Goal: Task Accomplishment & Management: Manage account settings

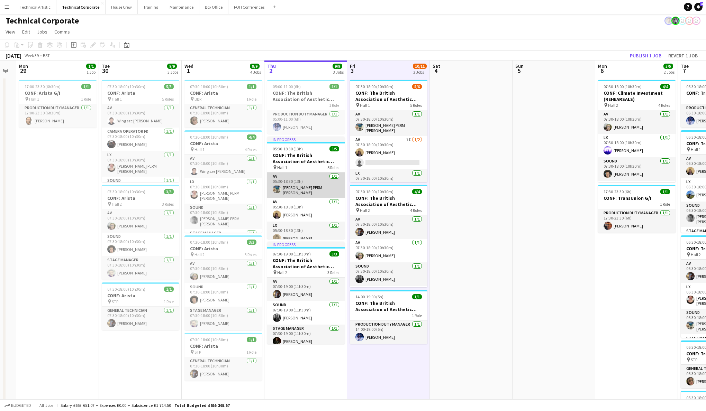
click at [315, 186] on app-card-role "AV [DATE] 05:30-18:30 (13h) [PERSON_NAME] PERM [PERSON_NAME]" at bounding box center [305, 186] width 77 height 26
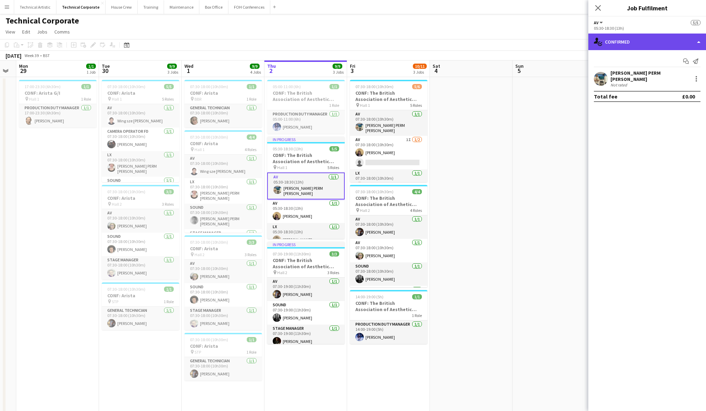
click at [650, 46] on div "single-neutral-actions-check-2 Confirmed" at bounding box center [647, 42] width 118 height 17
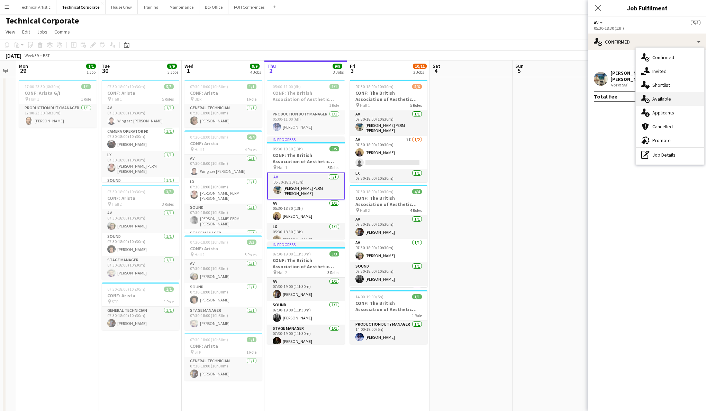
click at [674, 103] on div "single-neutral-actions-upload Available" at bounding box center [670, 99] width 68 height 14
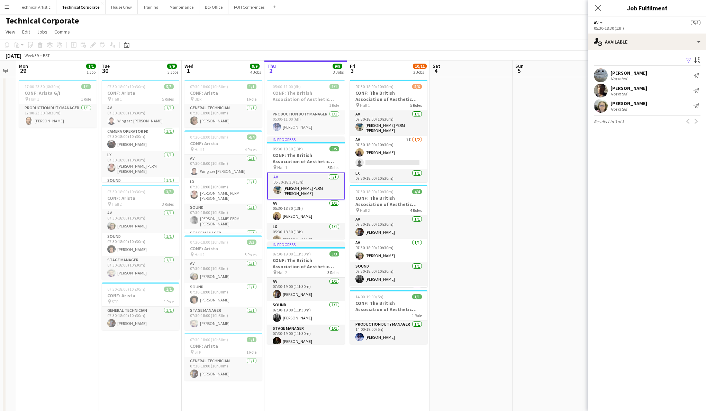
click at [295, 364] on app-date-cell "05:00-11:00 (6h) 1/1 CONF: The British Association of Aesthetic Plastic Surgeon…" at bounding box center [305, 320] width 83 height 486
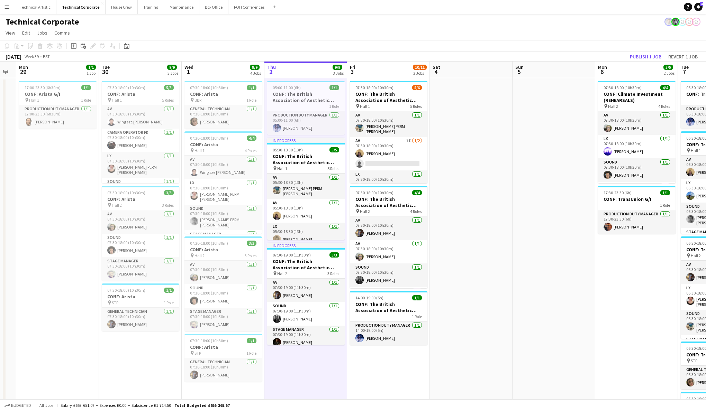
click at [307, 68] on app-board-header-date "Thu 2 9/9 3 Jobs" at bounding box center [305, 70] width 83 height 17
click at [302, 67] on app-board-header-date "Thu 2 9/9 3 Jobs" at bounding box center [305, 70] width 83 height 17
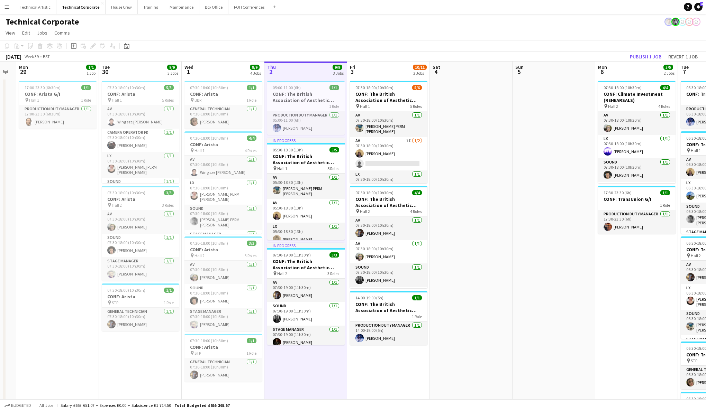
click at [302, 67] on app-board-header-date "Thu 2 9/9 3 Jobs" at bounding box center [305, 70] width 83 height 17
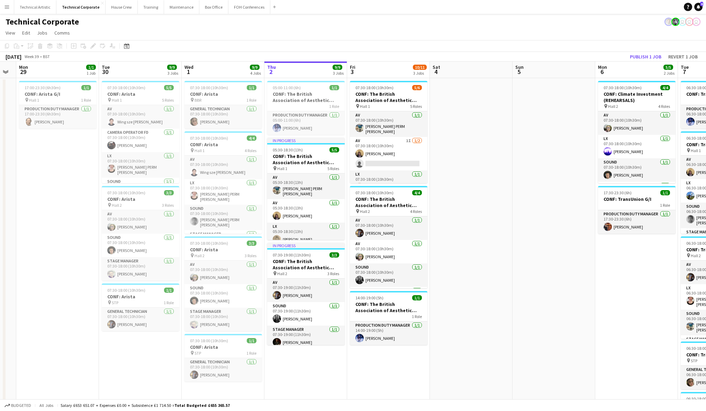
click at [302, 67] on app-board-header-date "Thu 2 9/9 3 Jobs" at bounding box center [305, 70] width 83 height 17
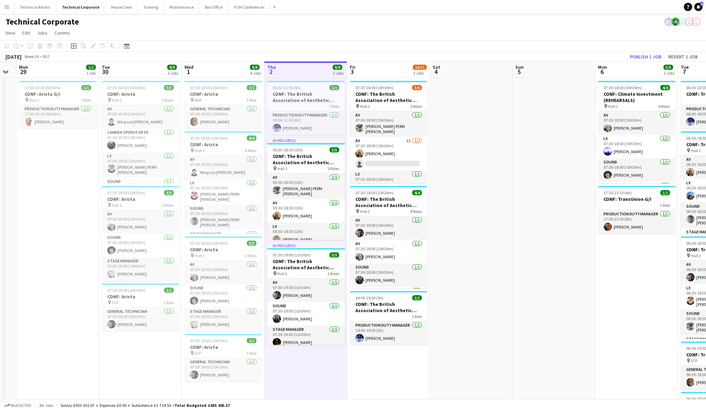
click at [302, 67] on app-board-header-date "Thu 2 9/9 3 Jobs" at bounding box center [305, 70] width 83 height 17
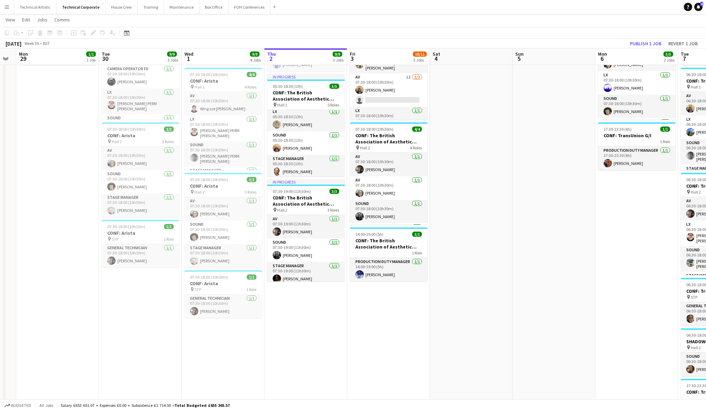
click at [310, 311] on app-date-cell "05:00-11:00 (6h) 1/1 CONF: The British Association of Aesthetic Plastic Surgeon…" at bounding box center [305, 258] width 83 height 486
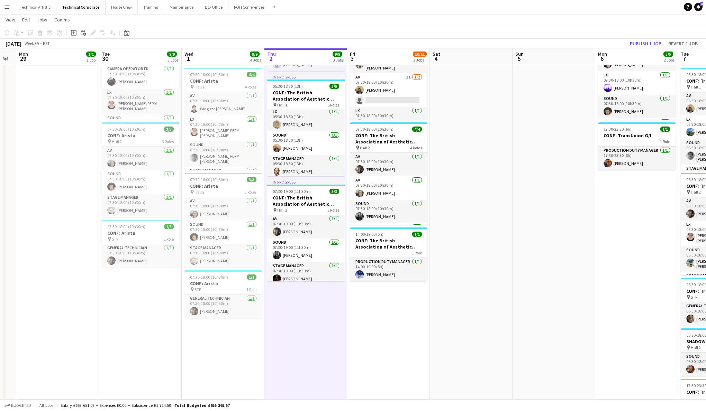
click at [310, 311] on app-date-cell "05:00-11:00 (6h) 1/1 CONF: The British Association of Aesthetic Plastic Surgeon…" at bounding box center [305, 258] width 83 height 486
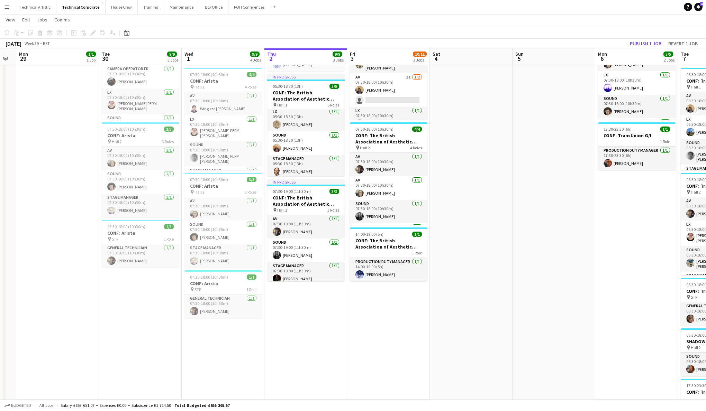
click at [310, 311] on app-date-cell "05:00-11:00 (6h) 1/1 CONF: The British Association of Aesthetic Plastic Surgeon…" at bounding box center [305, 258] width 83 height 486
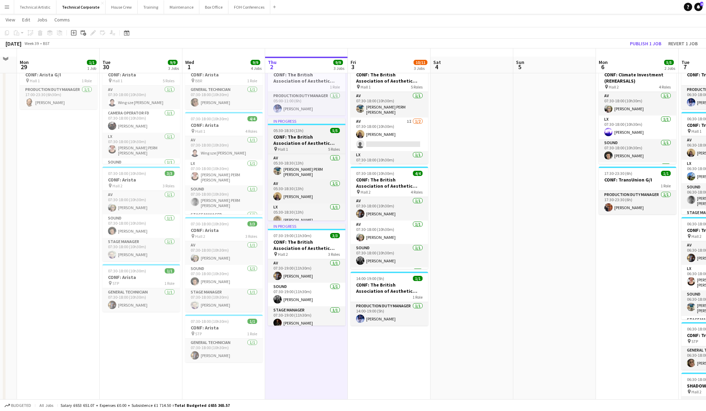
scroll to position [52, 0]
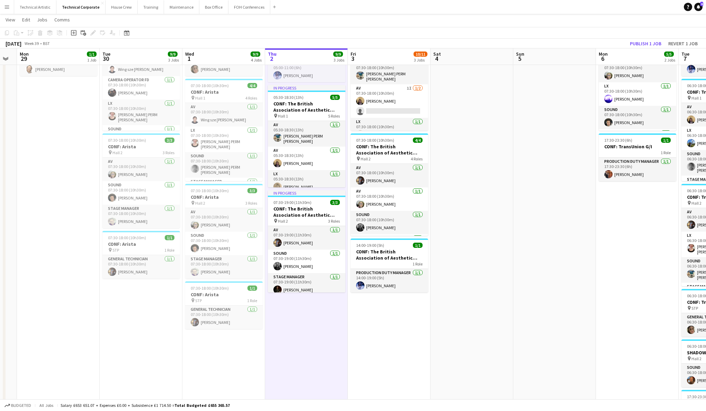
click at [305, 58] on app-board-header-date "Thu 2 9/9 3 Jobs" at bounding box center [306, 56] width 83 height 17
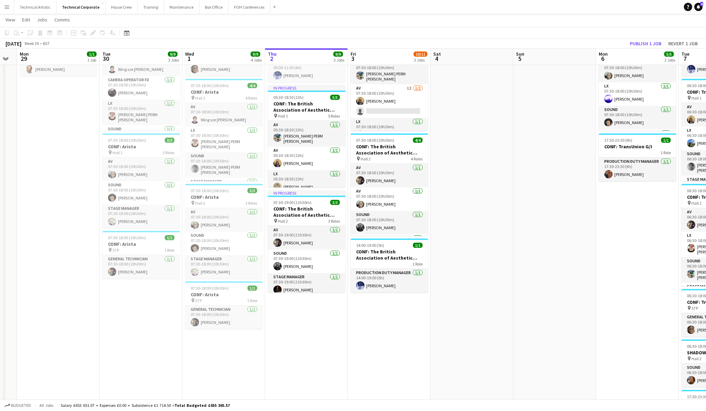
click at [305, 58] on app-board-header-date "Thu 2 9/9 3 Jobs" at bounding box center [306, 56] width 83 height 17
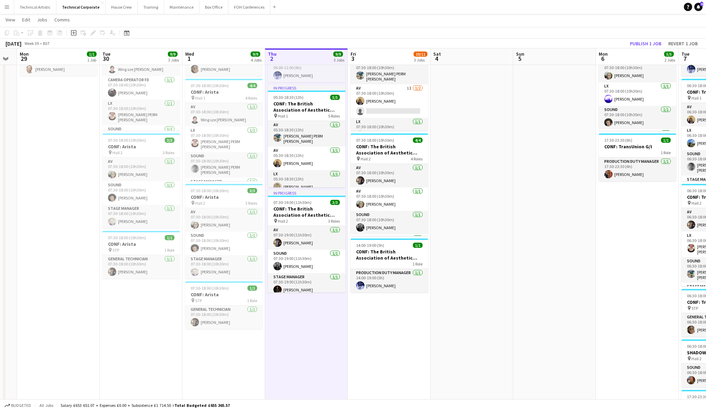
click at [305, 58] on app-board-header-date "Thu 2 9/9 3 Jobs" at bounding box center [306, 56] width 83 height 17
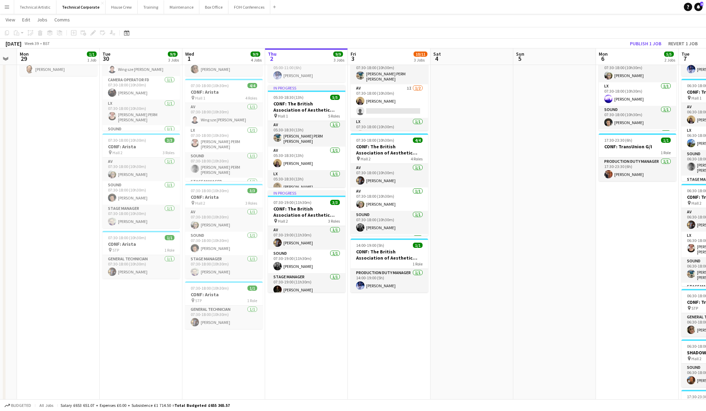
click at [304, 43] on div "[DATE] Week 39 • BST Publish 1 job Revert 1 job" at bounding box center [353, 44] width 706 height 10
click at [304, 59] on app-board-header-date "Thu 2 9/9 3 Jobs" at bounding box center [306, 56] width 83 height 17
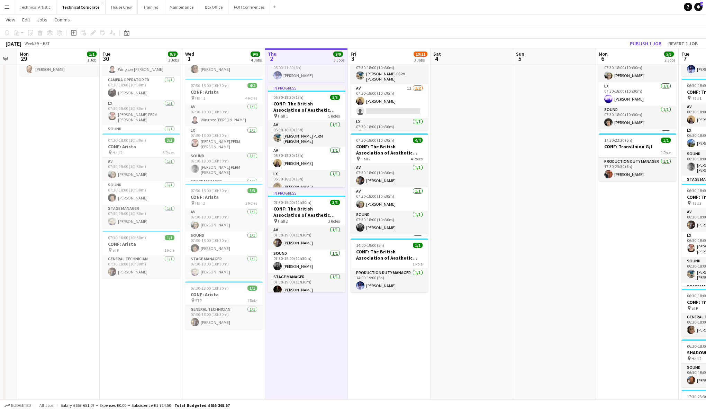
click at [304, 59] on app-board-header-date "Thu 2 9/9 3 Jobs" at bounding box center [306, 56] width 83 height 17
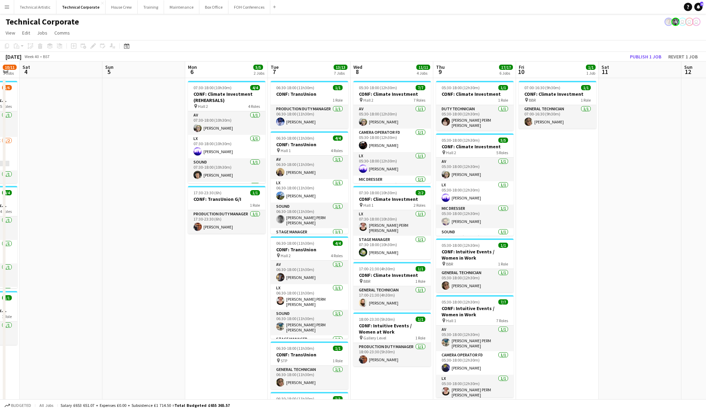
scroll to position [0, 0]
click at [297, 67] on app-board-header-date "Tue 7 13/13 7 Jobs" at bounding box center [309, 70] width 83 height 17
click at [239, 69] on app-board-header-date "Mon 6 5/5 2 Jobs" at bounding box center [226, 70] width 83 height 17
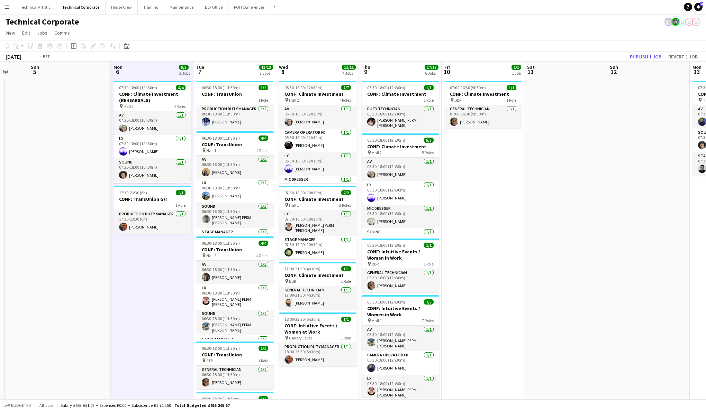
scroll to position [0, 199]
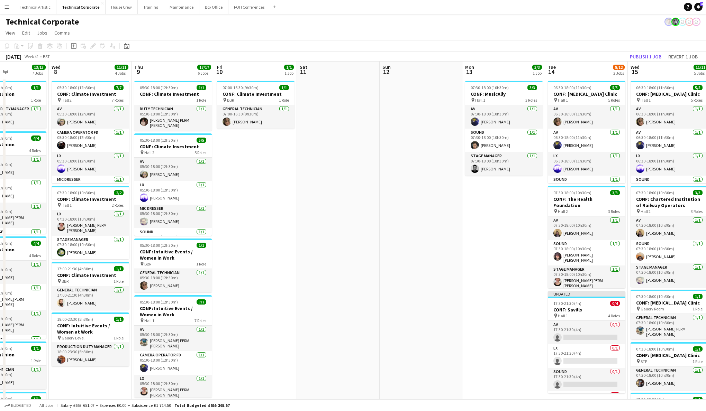
click at [512, 78] on app-board-header-date "Mon 13 3/3 1 Job" at bounding box center [503, 70] width 83 height 17
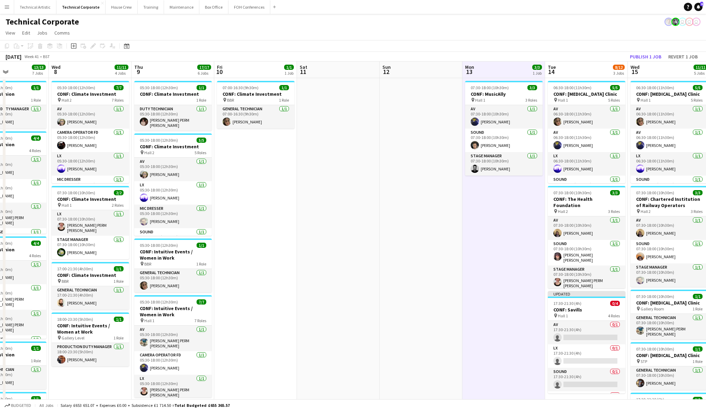
click at [509, 73] on app-board-header-date "Mon 13 3/3 1 Job" at bounding box center [503, 70] width 83 height 17
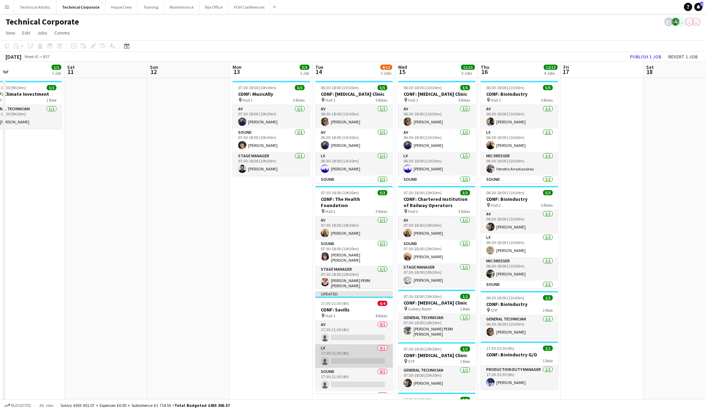
scroll to position [0, 0]
click at [274, 184] on app-date-cell "07:30-18:00 (10h30m) 3/3 CONF: MusicAlly pin Hall 1 3 Roles AV [DATE] 07:30-18:…" at bounding box center [271, 341] width 83 height 526
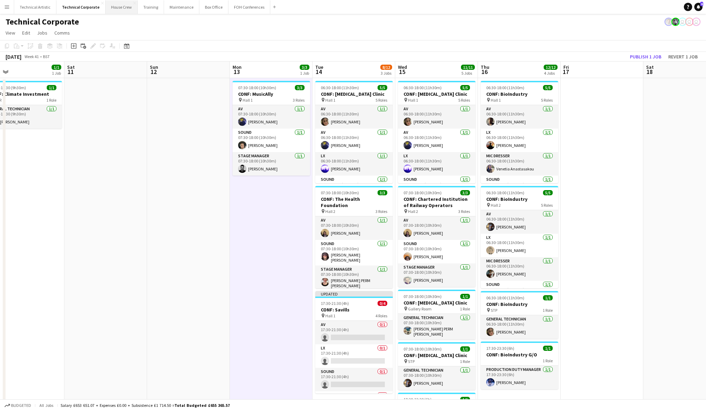
click at [119, 6] on button "House Crew Close" at bounding box center [122, 6] width 32 height 13
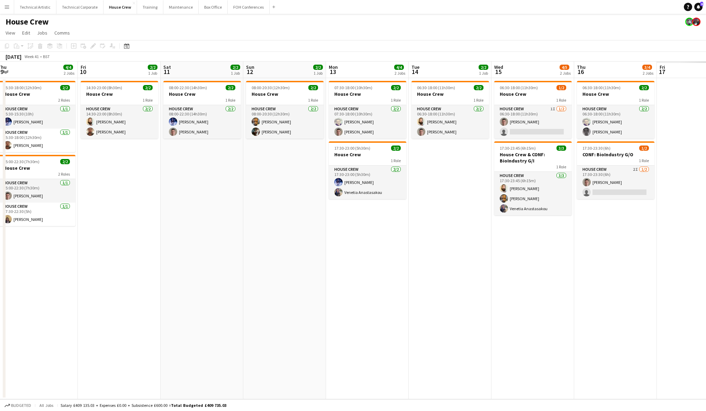
scroll to position [0, 199]
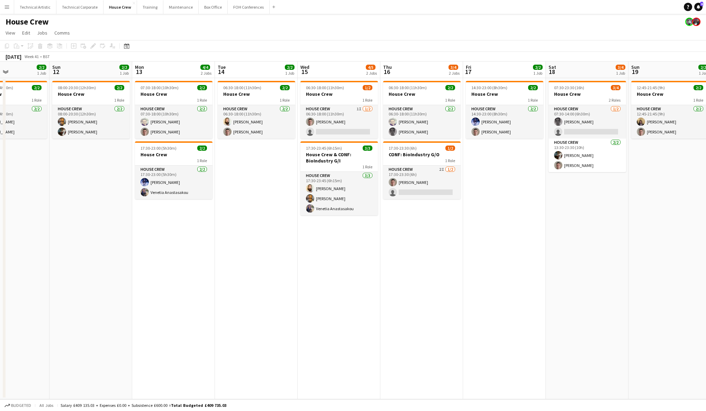
click at [160, 207] on app-date-cell "07:30-18:00 (10h30m) 2/2 House Crew 1 Role House Crew [DATE] 07:30-18:00 (10h30…" at bounding box center [173, 238] width 83 height 321
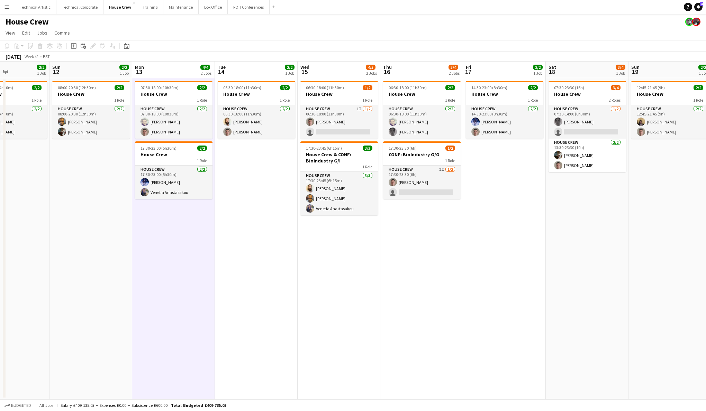
scroll to position [0, 197]
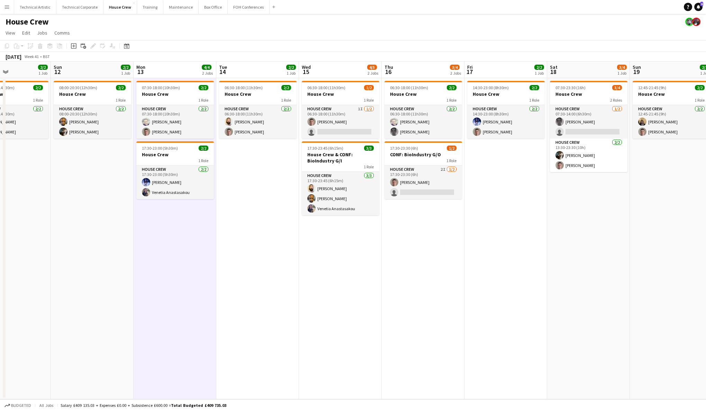
click at [158, 205] on app-date-cell "07:30-18:00 (10h30m) 2/2 House Crew 1 Role House Crew [DATE] 07:30-18:00 (10h30…" at bounding box center [175, 238] width 83 height 321
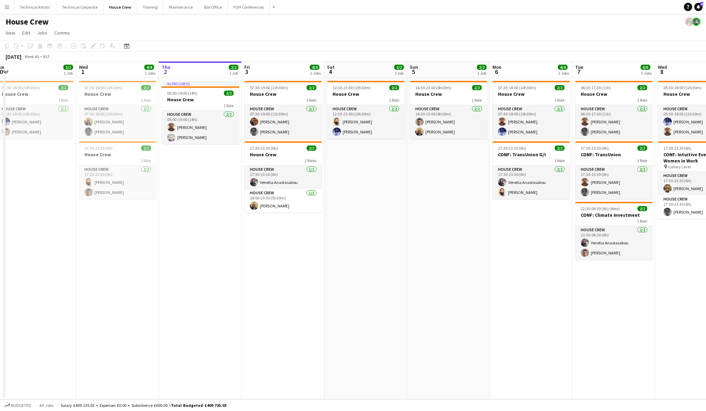
scroll to position [0, 186]
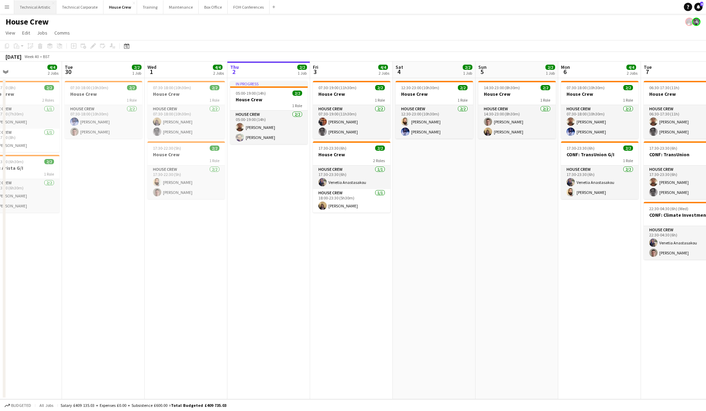
click at [30, 8] on button "Technical Artistic Close" at bounding box center [35, 6] width 42 height 13
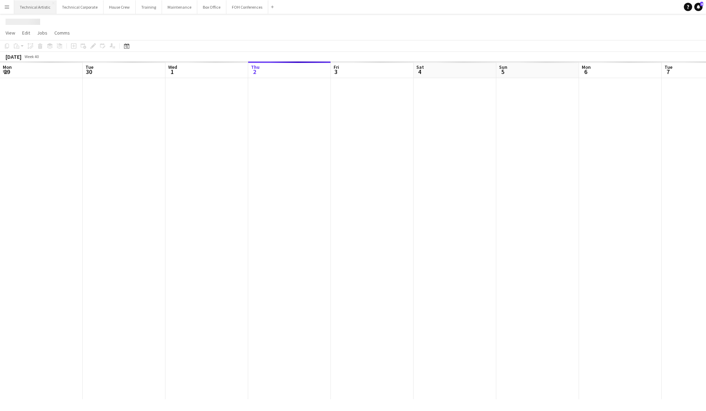
scroll to position [0, 165]
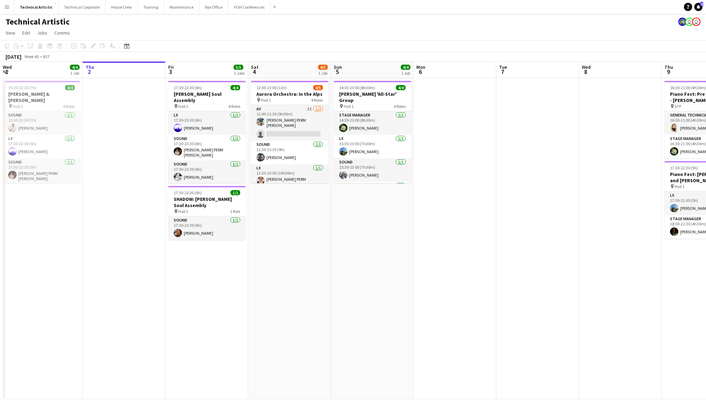
click at [123, 70] on app-board-header-date "Thu 2" at bounding box center [124, 70] width 83 height 17
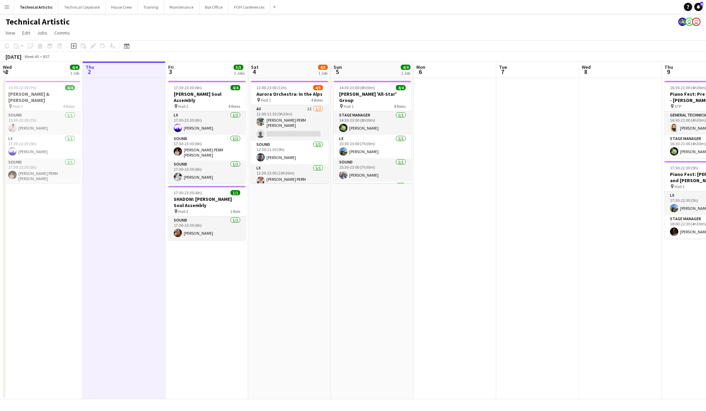
click at [123, 70] on app-board-header-date "Thu 2" at bounding box center [124, 70] width 83 height 17
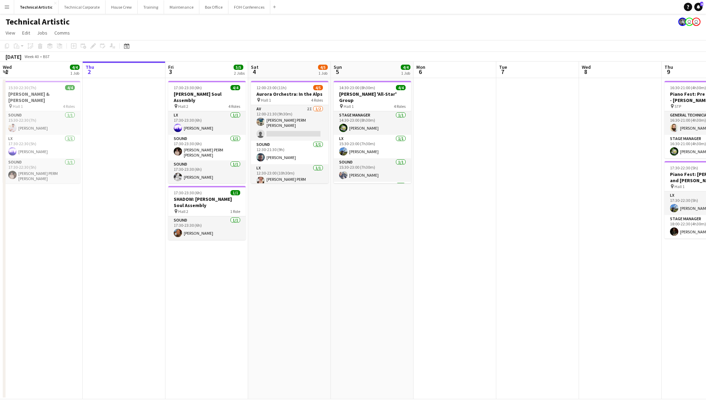
click at [123, 70] on app-board-header-date "Thu 2" at bounding box center [124, 70] width 83 height 17
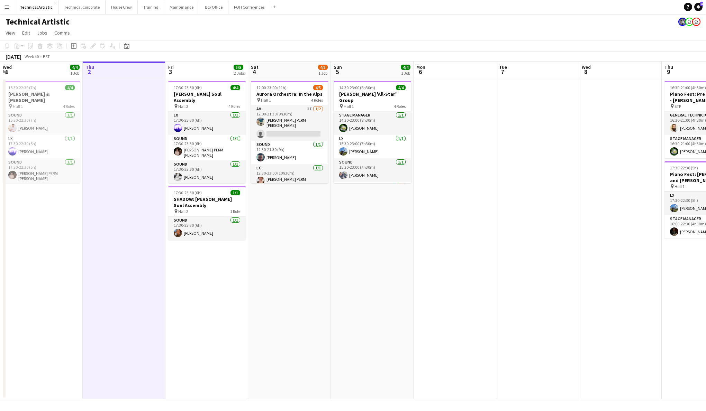
click at [123, 70] on app-board-header-date "Thu 2" at bounding box center [124, 70] width 83 height 17
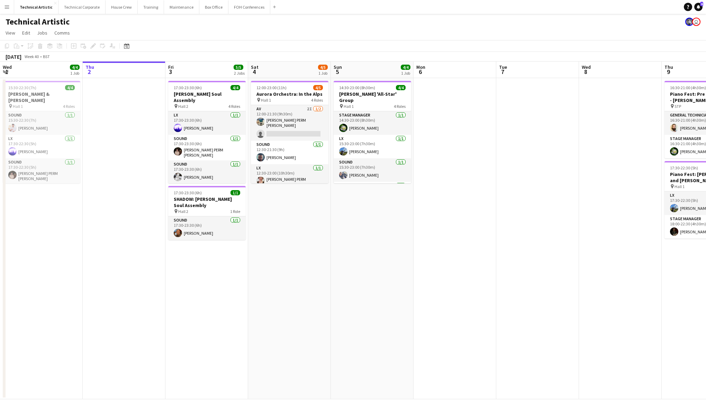
click at [458, 211] on app-date-cell at bounding box center [454, 238] width 83 height 321
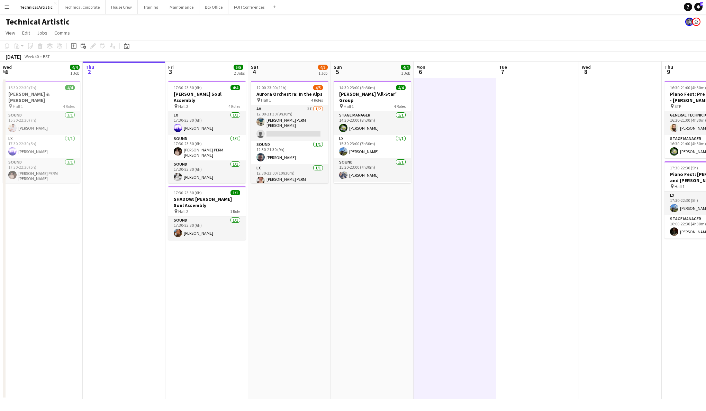
click at [458, 211] on app-date-cell at bounding box center [454, 238] width 83 height 321
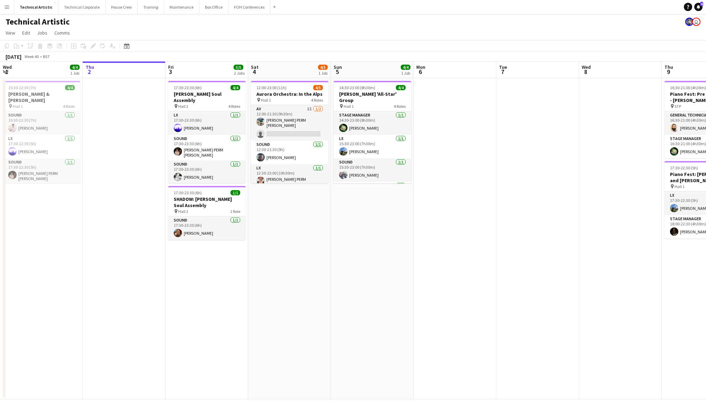
click at [450, 71] on app-board-header-date "Mon 6" at bounding box center [454, 70] width 83 height 17
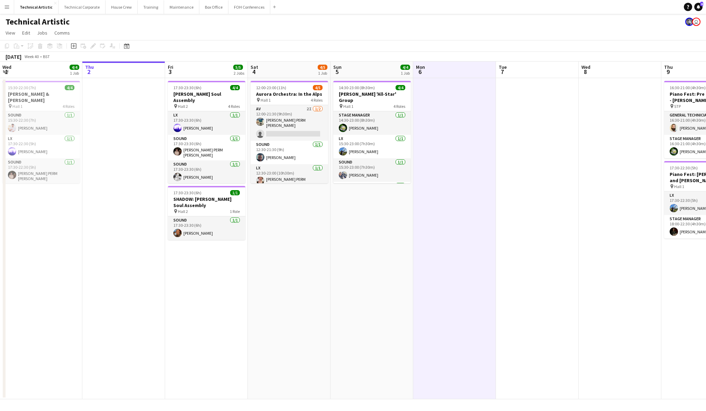
click at [450, 72] on app-board-header-date "Mon 6" at bounding box center [454, 70] width 83 height 17
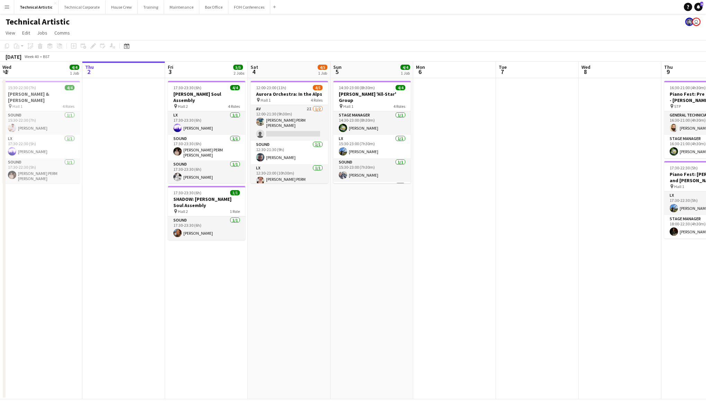
click at [450, 72] on app-board-header-date "Mon 6" at bounding box center [454, 70] width 83 height 17
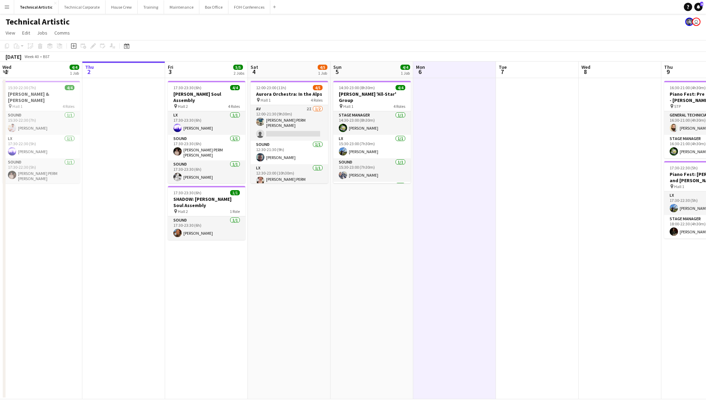
click at [454, 71] on app-board-header-date "Mon 6" at bounding box center [454, 70] width 83 height 17
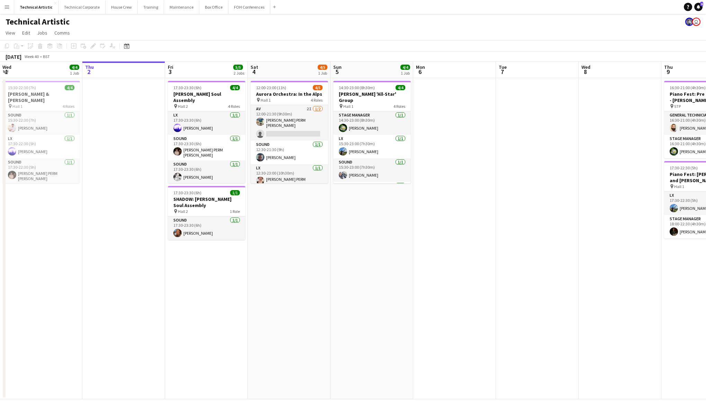
click at [454, 71] on app-board-header-date "Mon 6" at bounding box center [454, 70] width 83 height 17
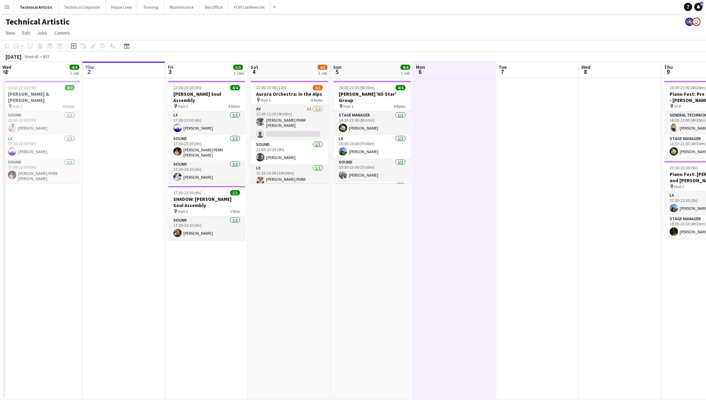
click at [454, 71] on app-board-header-date "Mon 6" at bounding box center [454, 70] width 83 height 17
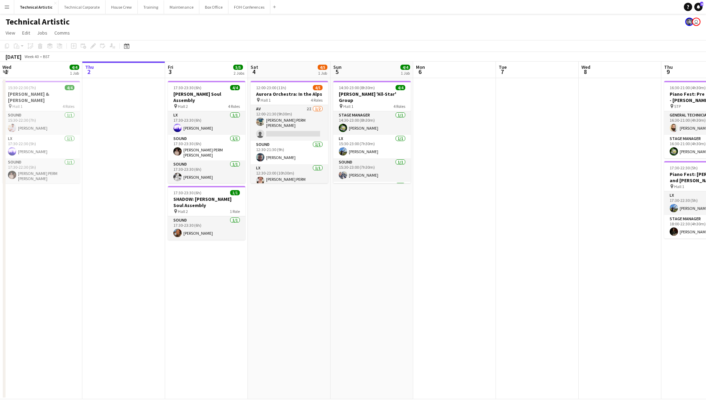
click at [463, 118] on app-date-cell at bounding box center [454, 238] width 83 height 321
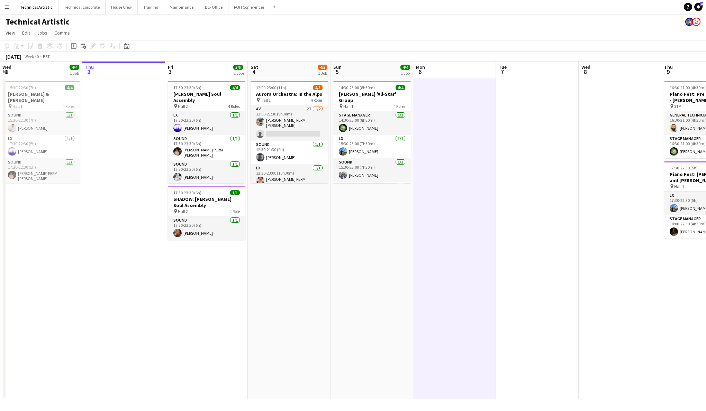
click at [463, 118] on app-date-cell at bounding box center [454, 238] width 83 height 321
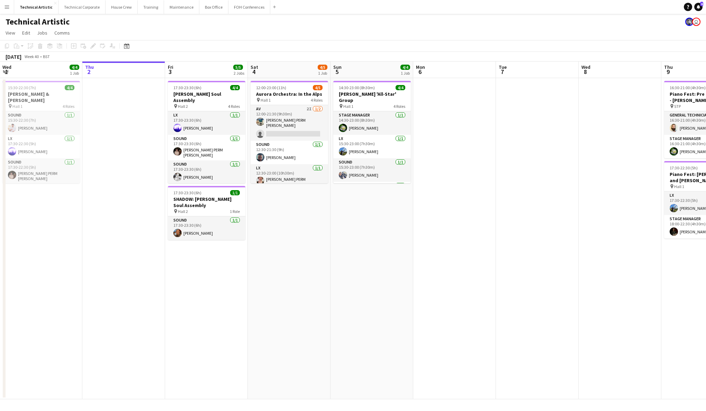
click at [460, 72] on app-board-header-date "Mon 6" at bounding box center [454, 70] width 83 height 17
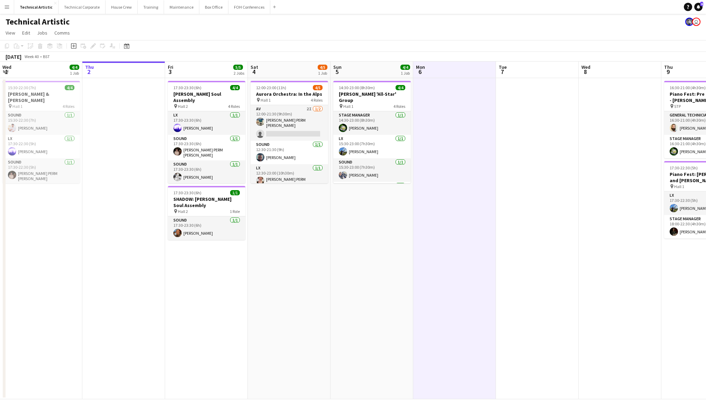
click at [460, 72] on app-board-header-date "Mon 6" at bounding box center [454, 70] width 83 height 17
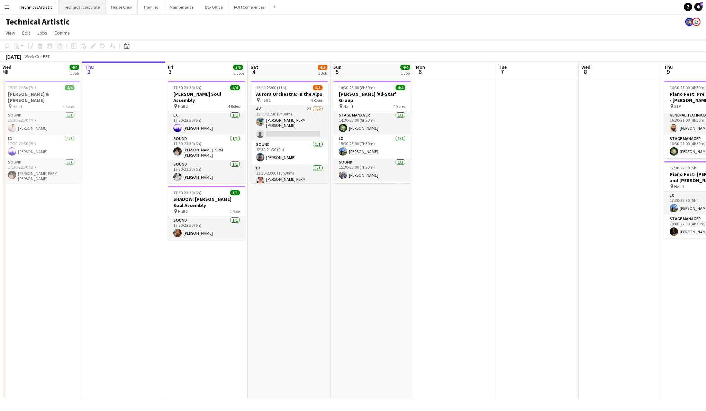
click at [80, 5] on button "Technical Corporate Close" at bounding box center [81, 6] width 47 height 13
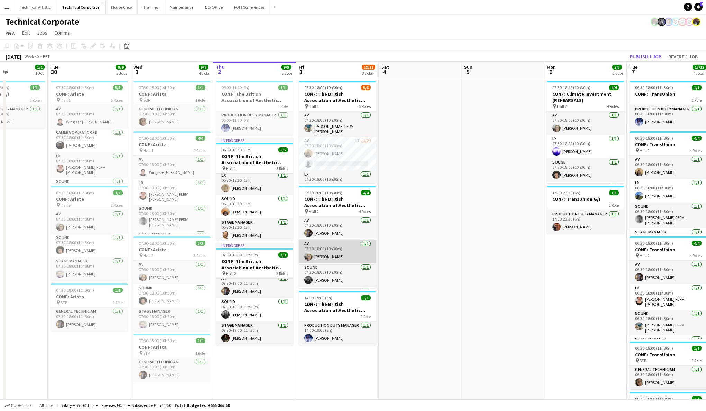
click at [357, 248] on app-card-role "AV [DATE] 07:30-18:00 (10h30m) [PERSON_NAME]" at bounding box center [337, 252] width 77 height 24
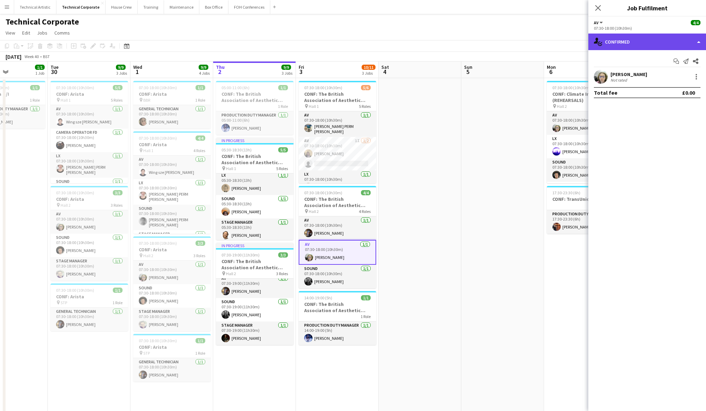
click at [644, 43] on div "single-neutral-actions-check-2 Confirmed" at bounding box center [647, 42] width 118 height 17
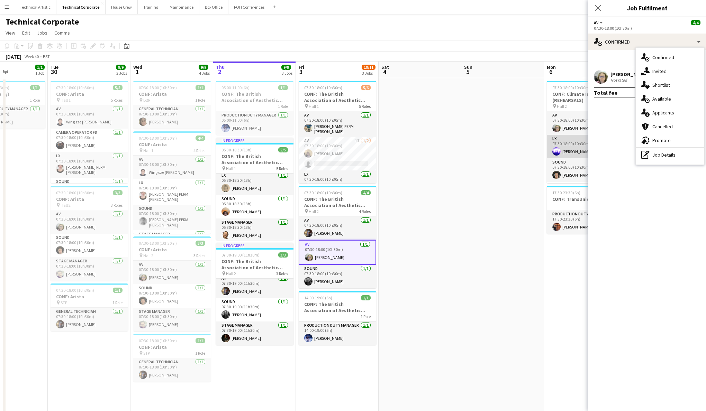
click at [583, 138] on app-card-role "LX [DATE] 07:30-18:00 (10h30m) [PERSON_NAME]" at bounding box center [585, 147] width 77 height 24
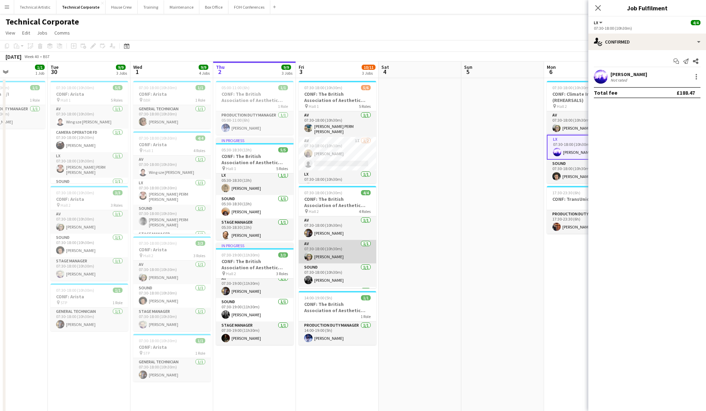
click at [342, 256] on app-card-role "AV [DATE] 07:30-18:00 (10h30m) [PERSON_NAME]" at bounding box center [337, 252] width 77 height 24
click at [696, 76] on div at bounding box center [695, 76] width 1 height 1
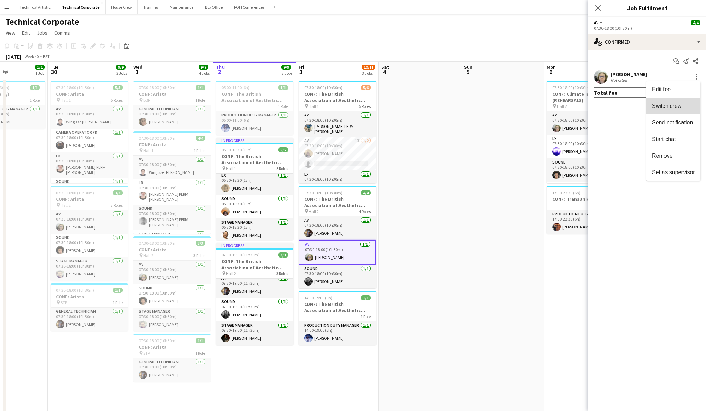
click at [675, 107] on span "Switch crew" at bounding box center [666, 106] width 29 height 6
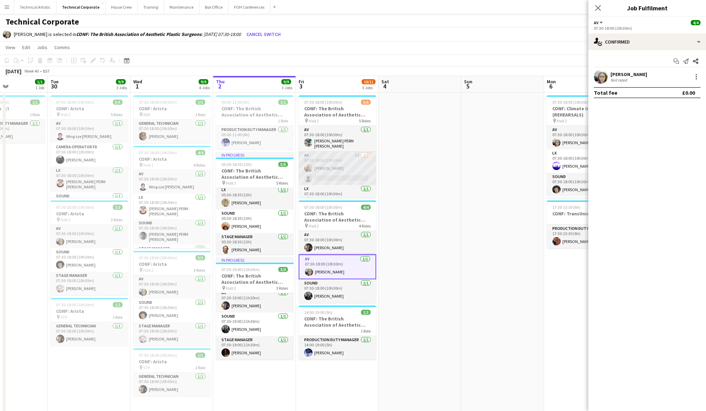
click at [344, 169] on app-card-role "AV 1I [DATE] 07:30-18:00 (10h30m) [PERSON_NAME] single-neutral-actions" at bounding box center [337, 169] width 77 height 34
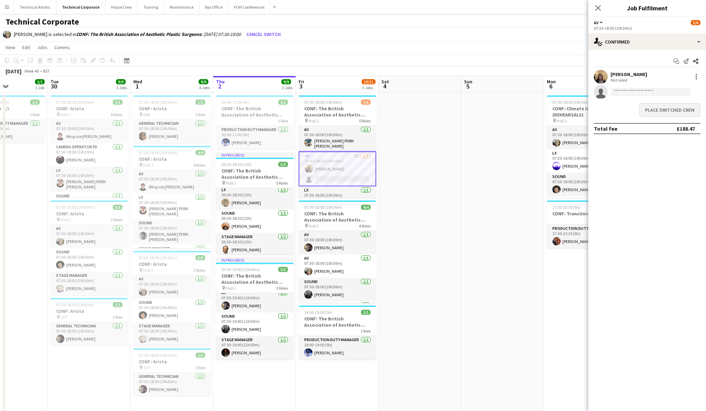
click at [675, 110] on button "Place switched crew" at bounding box center [669, 110] width 61 height 14
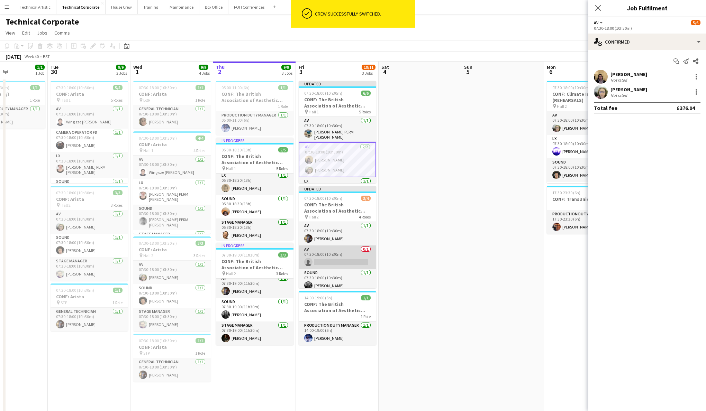
click at [351, 259] on app-card-role "AV 0/1 07:30-18:00 (10h30m) single-neutral-actions" at bounding box center [337, 258] width 77 height 24
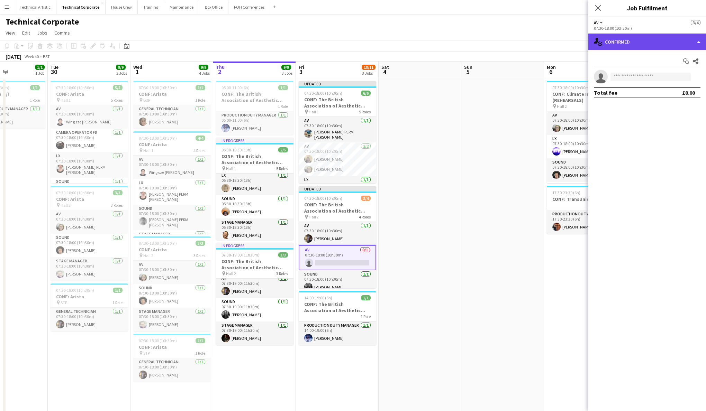
click at [648, 44] on div "single-neutral-actions-check-2 Confirmed" at bounding box center [647, 42] width 118 height 17
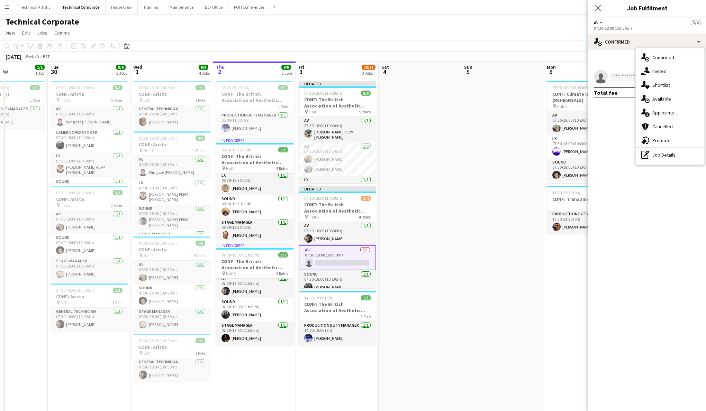
click at [615, 141] on mat-expansion-panel "check Confirmed Start chat Share single-neutral-actions Total fee £0.00" at bounding box center [647, 230] width 118 height 361
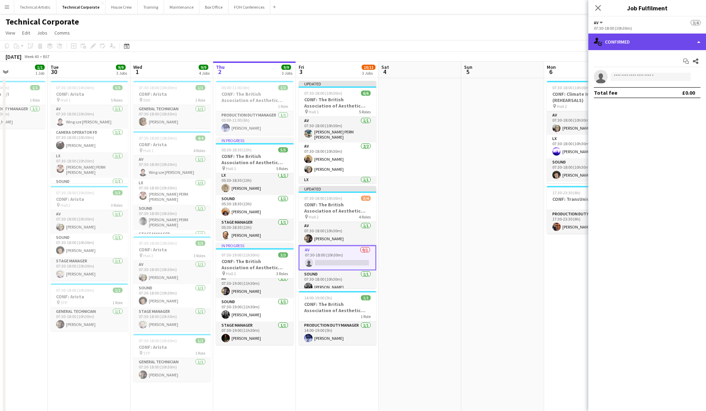
click at [642, 39] on div "single-neutral-actions-check-2 Confirmed" at bounding box center [647, 42] width 118 height 17
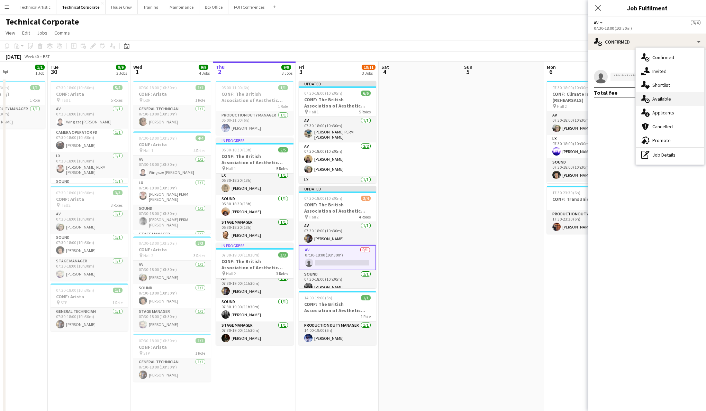
click at [651, 98] on div "single-neutral-actions-upload Available" at bounding box center [670, 99] width 68 height 14
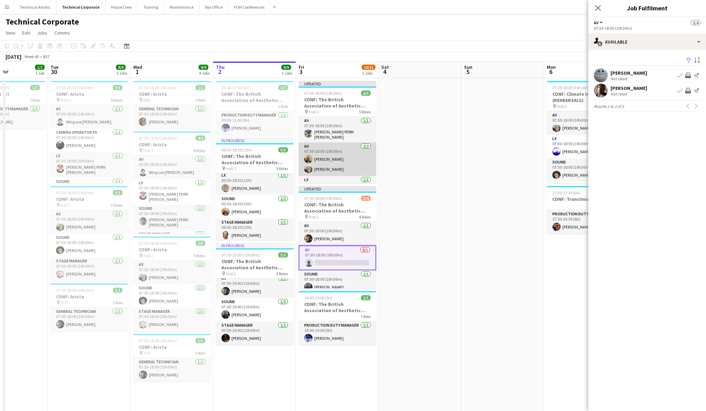
click at [335, 160] on app-card-role "AV [DATE] 07:30-18:00 (10h30m) [PERSON_NAME] [PERSON_NAME]" at bounding box center [337, 160] width 77 height 34
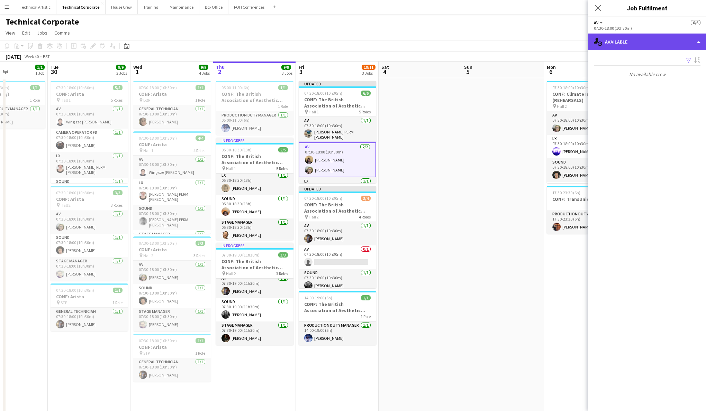
click at [656, 44] on div "single-neutral-actions-upload Available" at bounding box center [647, 42] width 118 height 17
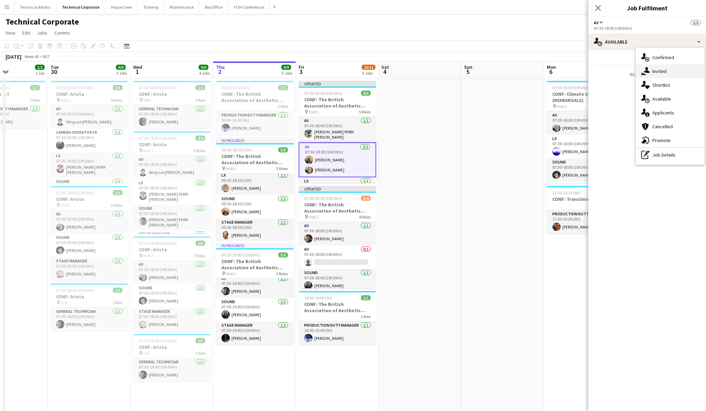
click at [666, 71] on div "single-neutral-actions-share-1 Invited" at bounding box center [670, 71] width 68 height 14
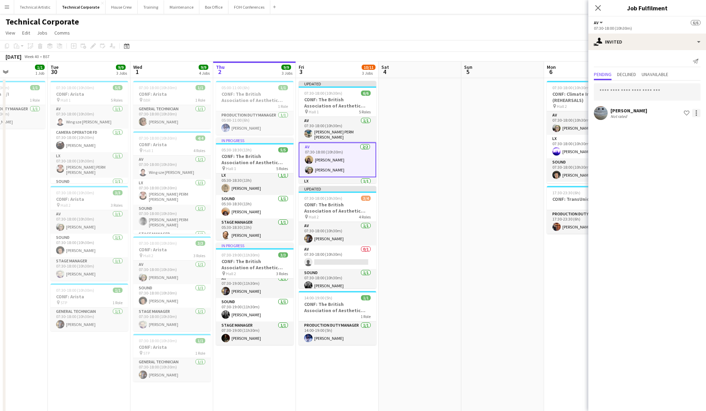
click at [698, 113] on div at bounding box center [696, 113] width 8 height 8
click at [679, 178] on span "Cancel invitation" at bounding box center [674, 176] width 40 height 6
click at [439, 258] on app-date-cell at bounding box center [419, 321] width 83 height 486
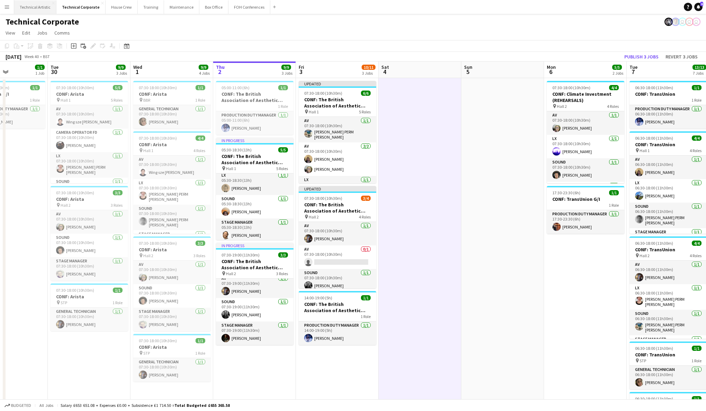
click at [37, 9] on button "Technical Artistic Close" at bounding box center [35, 6] width 42 height 13
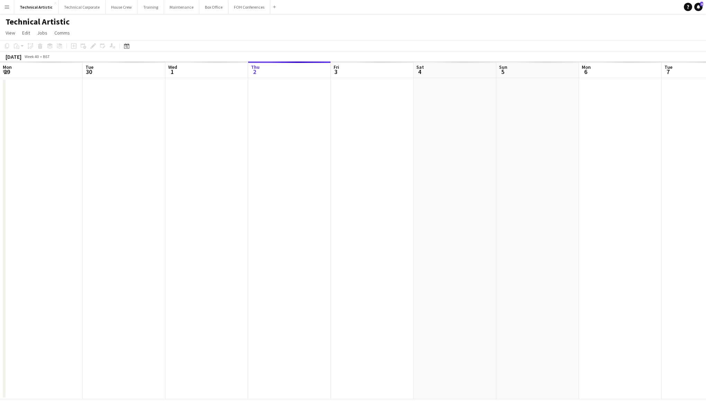
scroll to position [0, 165]
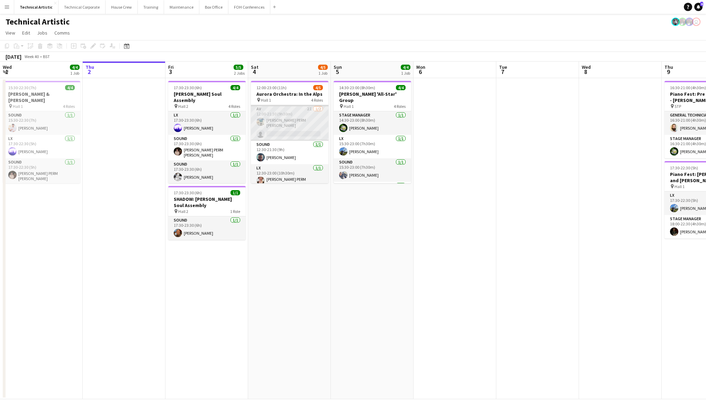
click at [295, 127] on app-card-role "AV 2I [DATE] 12:00-21:30 (9h30m) [PERSON_NAME] PERM [PERSON_NAME] single-neutra…" at bounding box center [289, 123] width 77 height 36
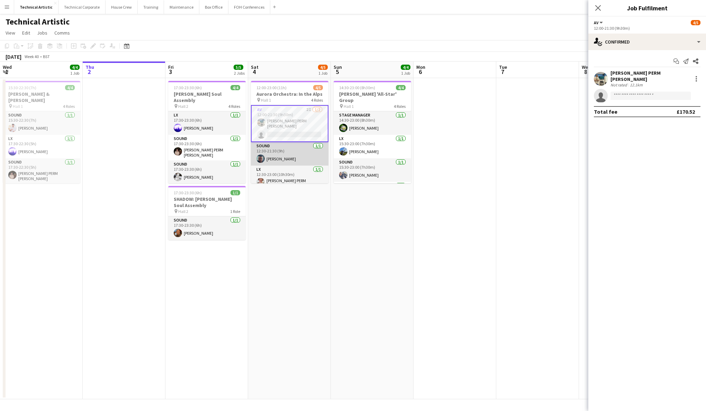
scroll to position [0, 0]
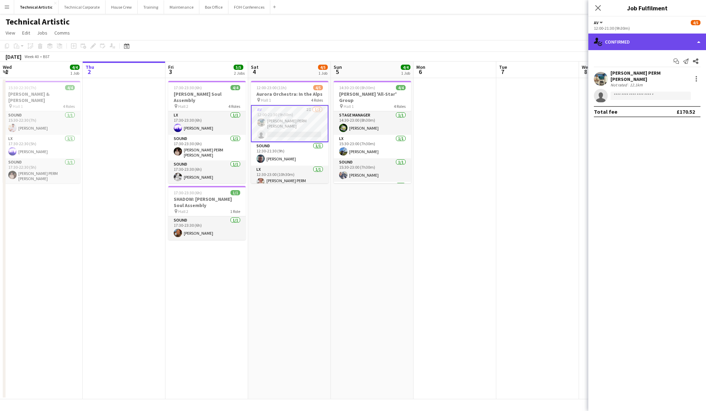
click at [645, 42] on div "single-neutral-actions-check-2 Confirmed" at bounding box center [647, 42] width 118 height 17
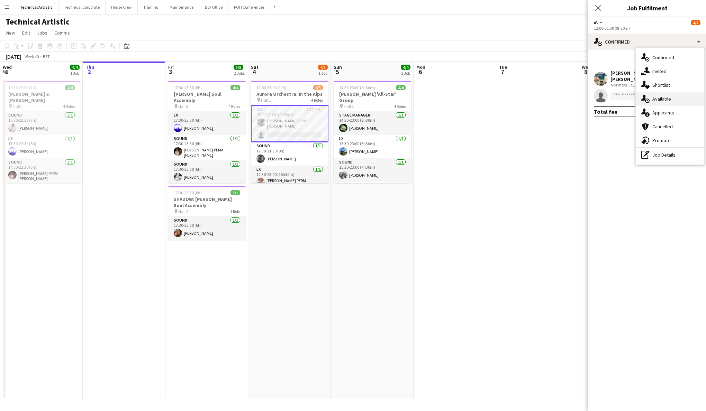
click at [677, 101] on div "single-neutral-actions-upload Available" at bounding box center [670, 99] width 68 height 14
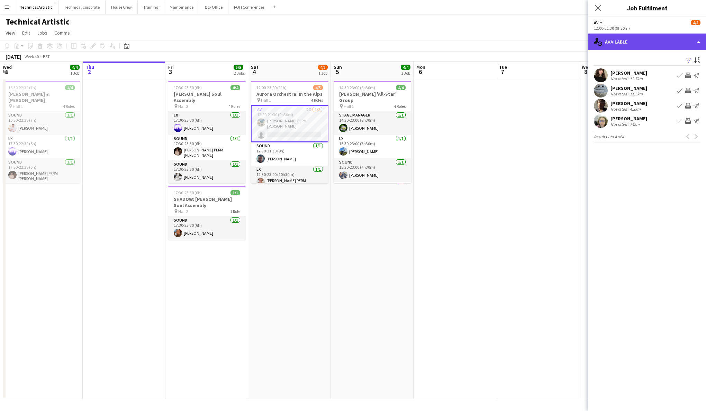
click at [636, 43] on div "single-neutral-actions-upload Available" at bounding box center [647, 42] width 118 height 17
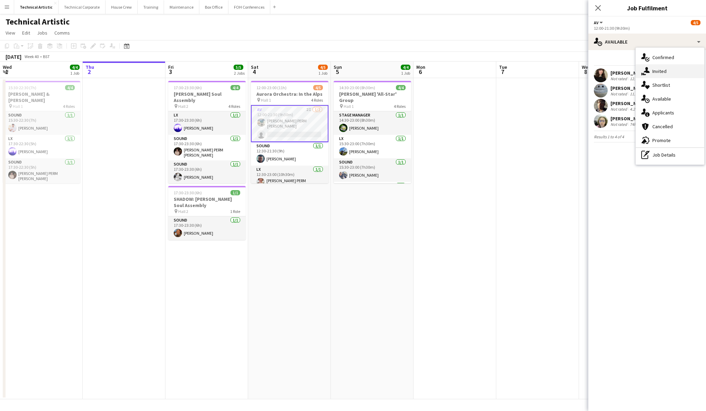
click at [666, 69] on span "Invited" at bounding box center [659, 71] width 14 height 6
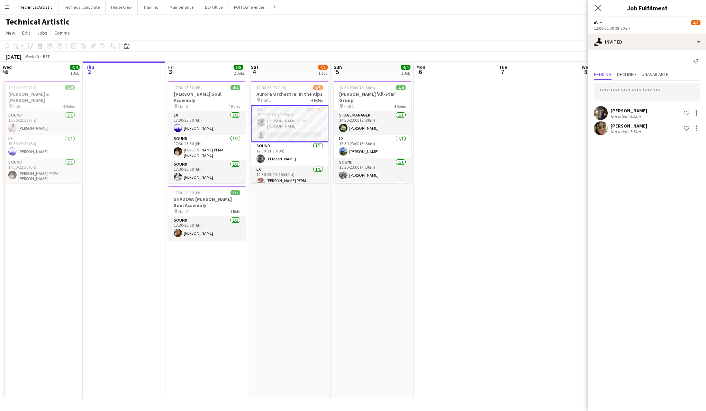
click at [282, 123] on app-card-role "AV 2I [DATE] 12:00-21:30 (9h30m) [PERSON_NAME] PERM [PERSON_NAME] single-neutra…" at bounding box center [289, 123] width 77 height 37
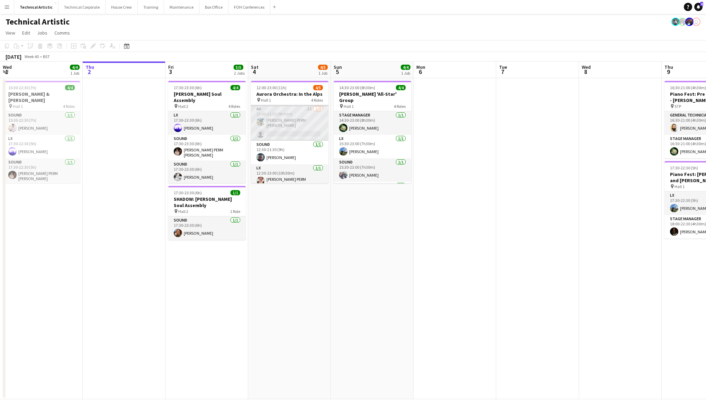
click at [282, 123] on app-card-role "AV 2I [DATE] 12:00-21:30 (9h30m) [PERSON_NAME] PERM [PERSON_NAME] single-neutra…" at bounding box center [289, 123] width 77 height 36
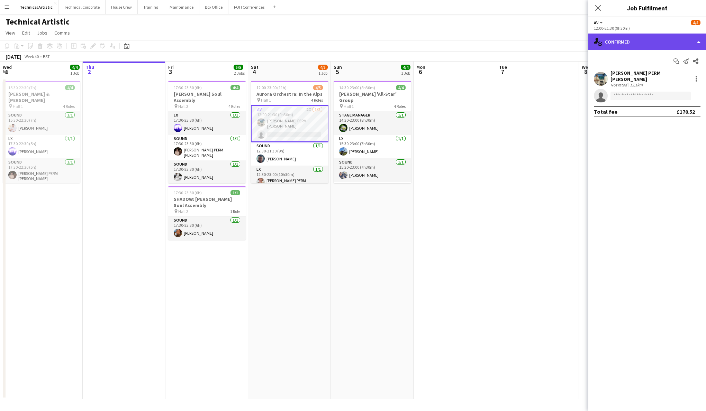
click at [640, 38] on div "single-neutral-actions-check-2 Confirmed" at bounding box center [647, 42] width 118 height 17
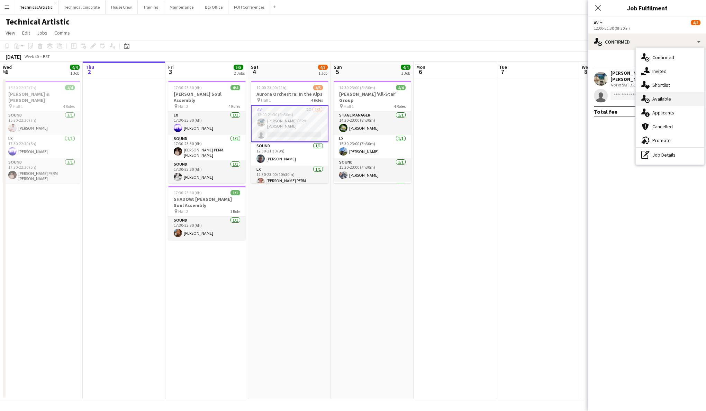
click at [673, 98] on div "single-neutral-actions-upload Available" at bounding box center [670, 99] width 68 height 14
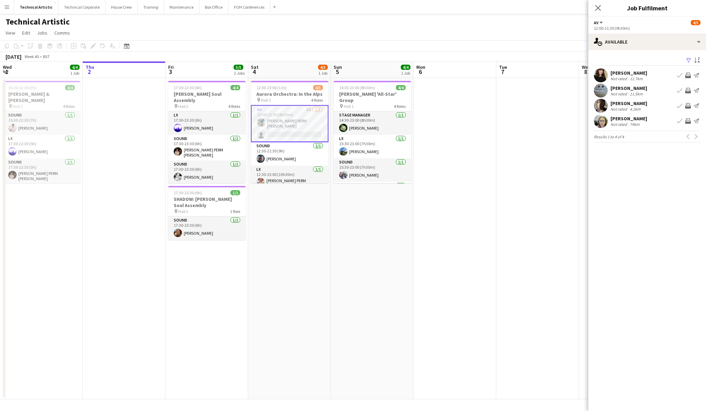
click at [689, 90] on app-icon "Invite crew" at bounding box center [688, 91] width 6 height 6
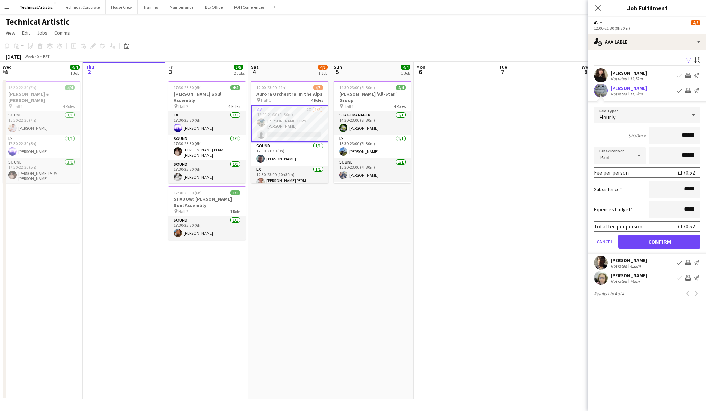
click at [685, 243] on button "Confirm" at bounding box center [659, 242] width 82 height 14
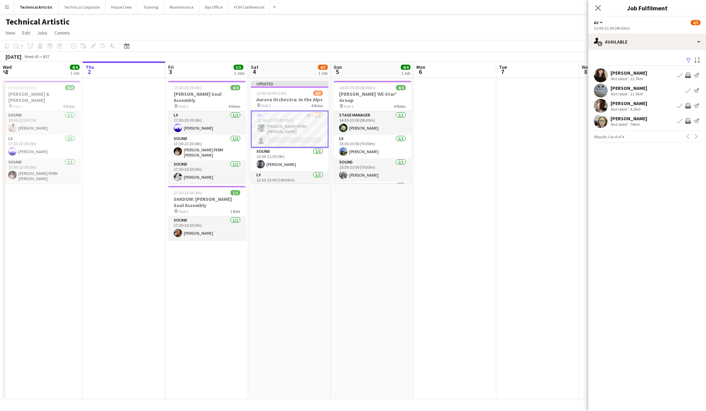
click at [687, 107] on app-icon "Invite crew" at bounding box center [688, 106] width 6 height 6
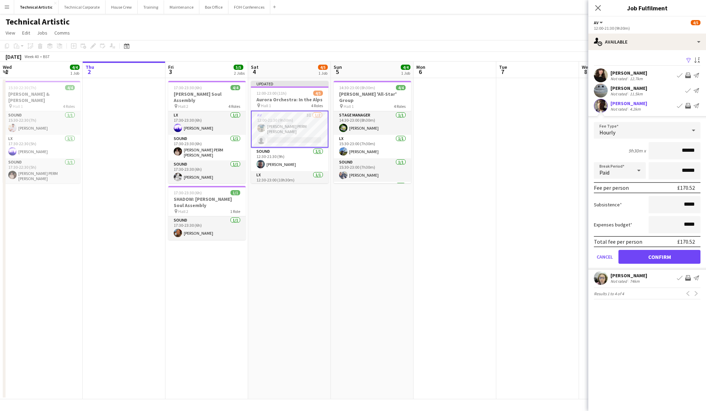
click at [669, 263] on button "Confirm" at bounding box center [659, 257] width 82 height 14
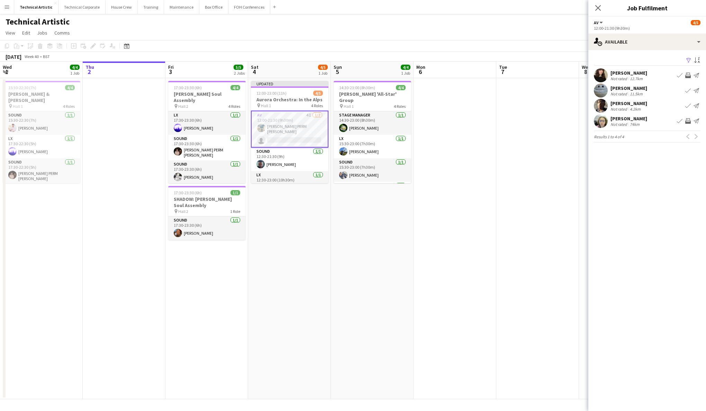
click at [294, 192] on app-date-cell "Updated 12:00-23:00 (11h) 4/5 Aurora Orchestra: In the Alps pin Hall 1 4 Roles …" at bounding box center [289, 238] width 83 height 321
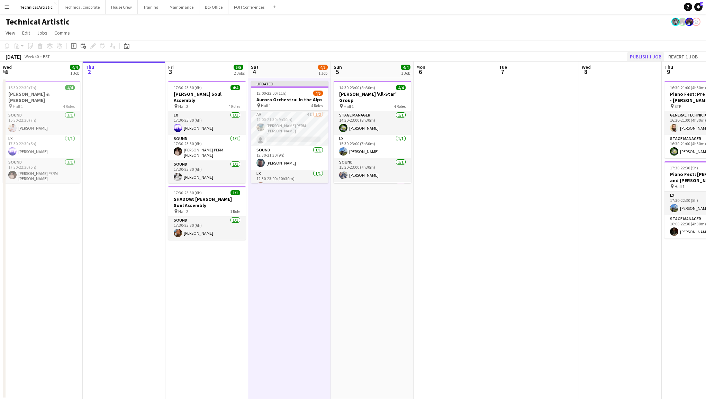
click at [641, 56] on button "Publish 1 job" at bounding box center [645, 56] width 37 height 9
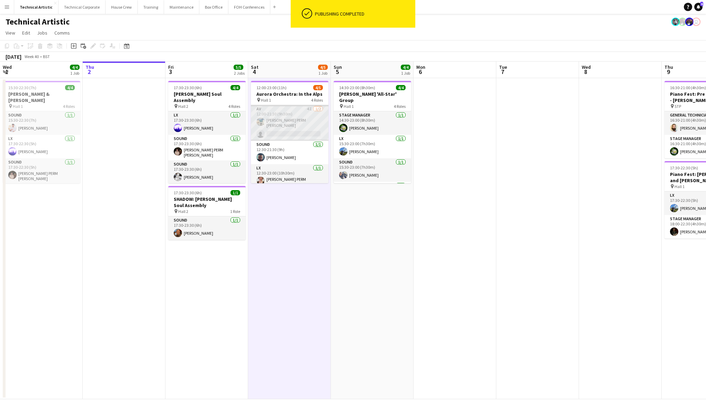
click at [297, 122] on app-card-role "AV 4I [DATE] 12:00-21:30 (9h30m) [PERSON_NAME] PERM [PERSON_NAME] single-neutra…" at bounding box center [289, 123] width 77 height 36
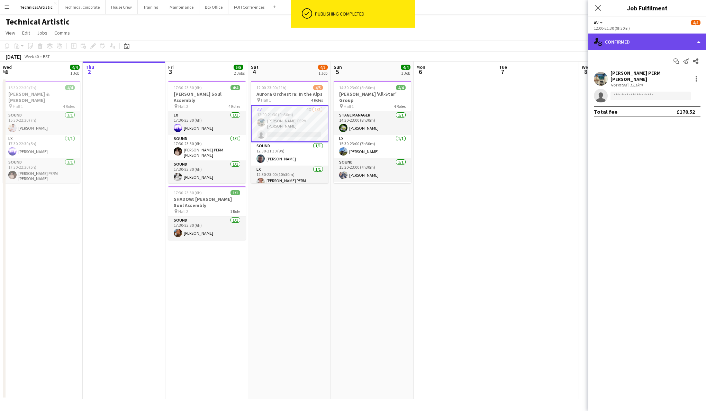
click at [655, 43] on div "single-neutral-actions-check-2 Confirmed" at bounding box center [647, 42] width 118 height 17
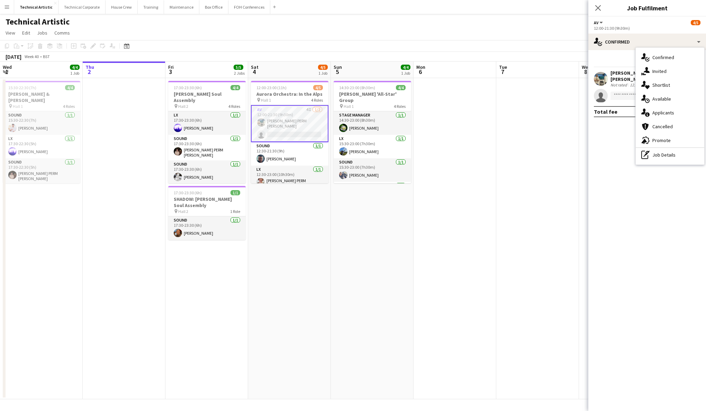
click at [622, 59] on div "Start chat Send notification Share" at bounding box center [647, 61] width 107 height 11
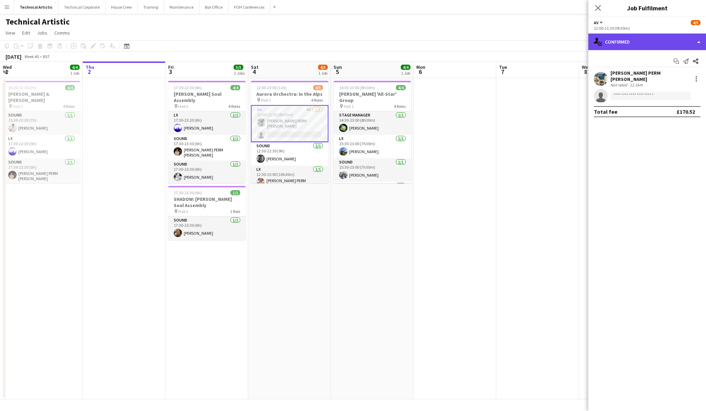
click at [644, 42] on div "single-neutral-actions-check-2 Confirmed" at bounding box center [647, 42] width 118 height 17
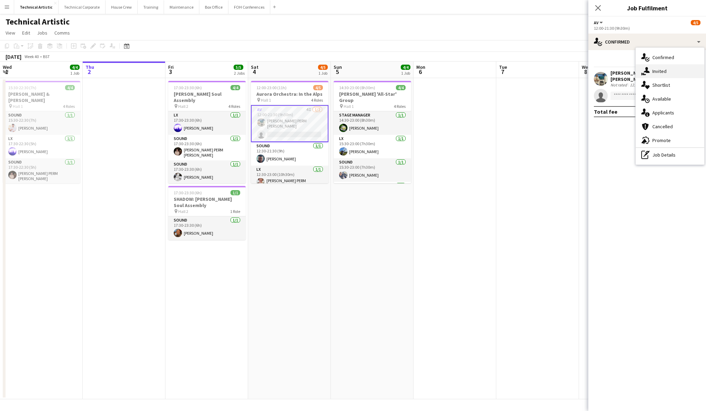
click at [661, 71] on span "Invited" at bounding box center [659, 71] width 14 height 6
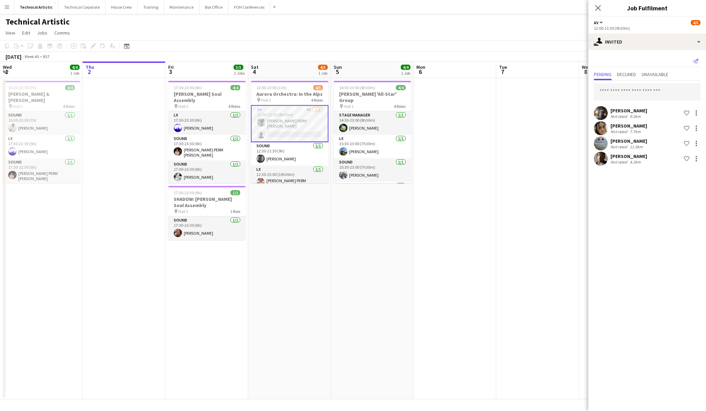
click at [697, 60] on icon at bounding box center [696, 61] width 6 height 5
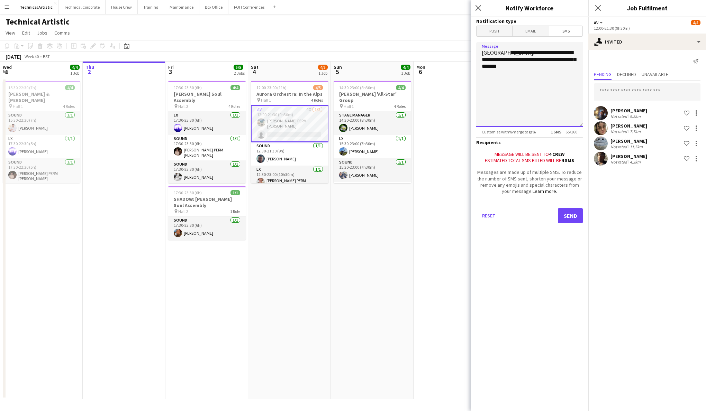
drag, startPoint x: 555, startPoint y: 60, endPoint x: 533, endPoint y: 61, distance: 22.2
click at [533, 61] on textarea "**********" at bounding box center [529, 84] width 107 height 85
drag, startPoint x: 532, startPoint y: 61, endPoint x: 575, endPoint y: 60, distance: 42.9
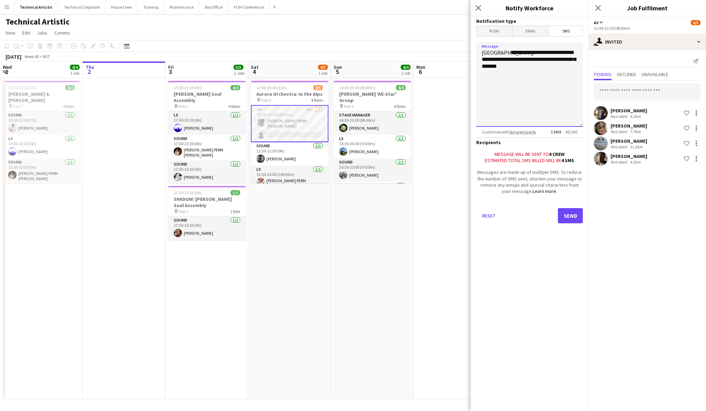
click at [575, 60] on textarea "**********" at bounding box center [529, 84] width 107 height 85
type textarea "**********"
click at [572, 213] on button "Send" at bounding box center [570, 215] width 25 height 15
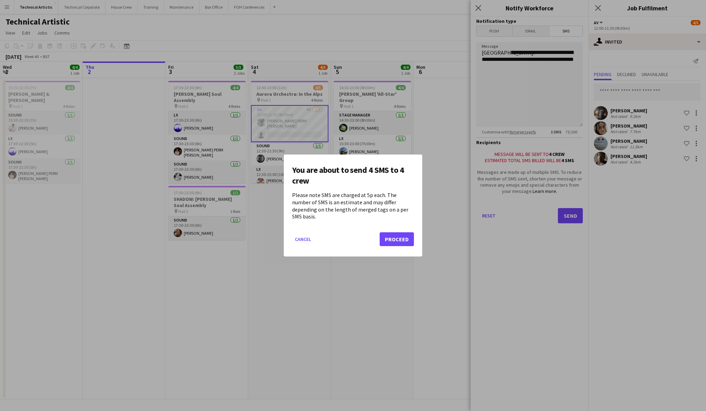
click at [400, 233] on button "Proceed" at bounding box center [397, 239] width 34 height 14
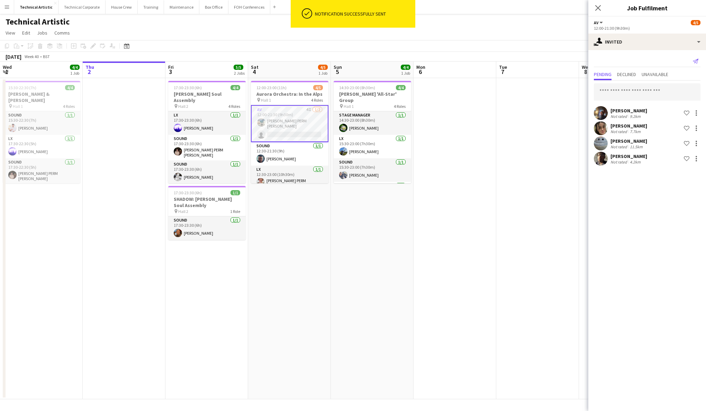
click at [696, 63] on icon "Send notification" at bounding box center [696, 61] width 6 height 6
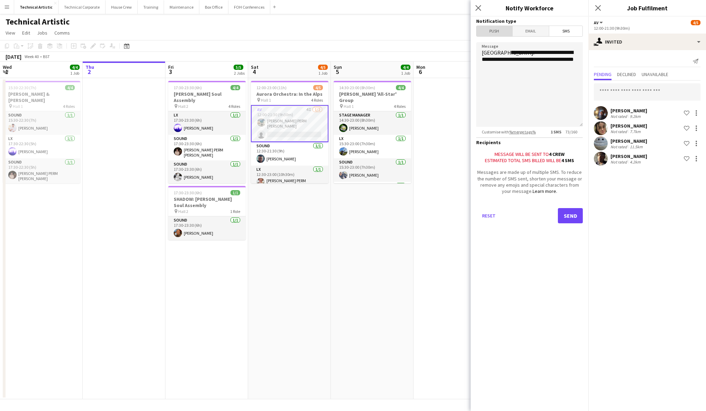
click at [503, 34] on span "Push" at bounding box center [494, 31] width 36 height 10
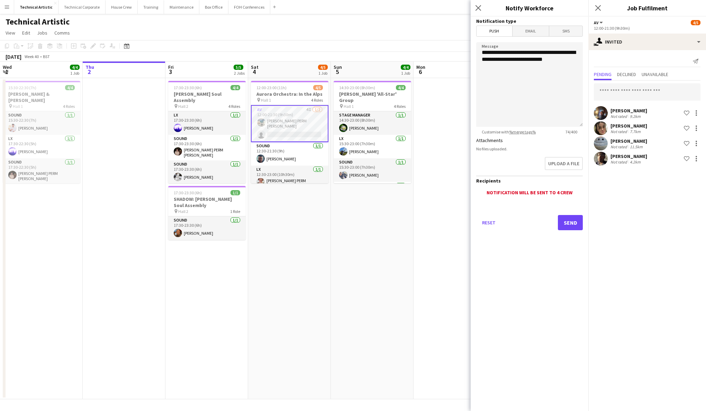
click at [571, 226] on button "Send" at bounding box center [570, 222] width 25 height 15
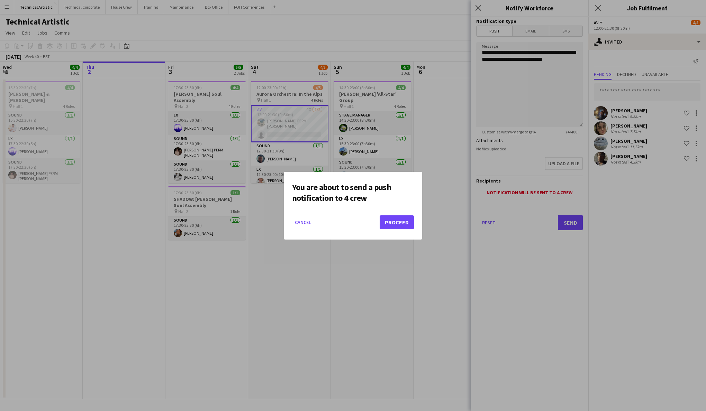
click at [405, 223] on button "Proceed" at bounding box center [397, 223] width 34 height 14
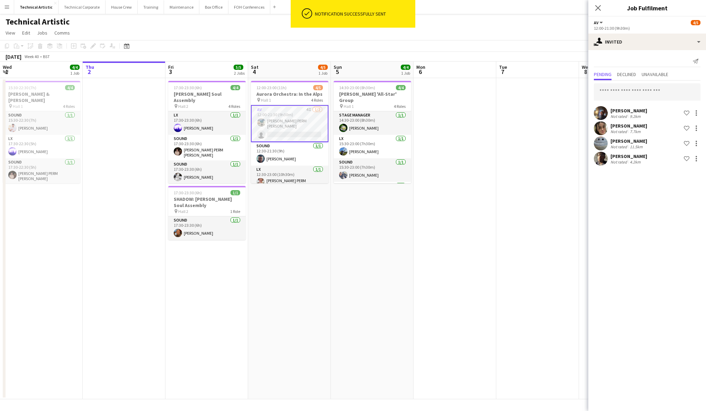
click at [295, 234] on app-date-cell "12:00-23:00 (11h) 4/5 Aurora Orchestra: In the Alps pin Hall 1 4 Roles AV 4I [D…" at bounding box center [289, 238] width 83 height 321
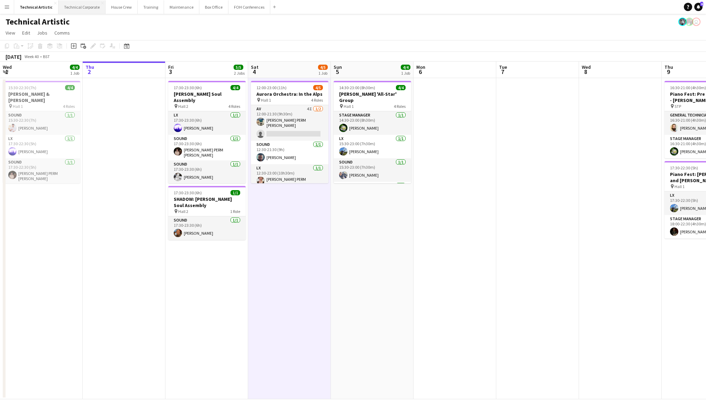
click at [86, 5] on button "Technical Corporate Close" at bounding box center [81, 6] width 47 height 13
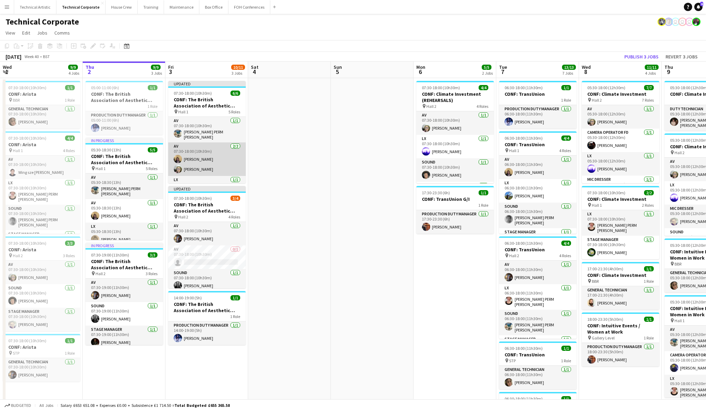
click at [216, 166] on app-card-role "AV [DATE] 07:30-18:00 (10h30m) [PERSON_NAME] [PERSON_NAME]" at bounding box center [206, 160] width 77 height 34
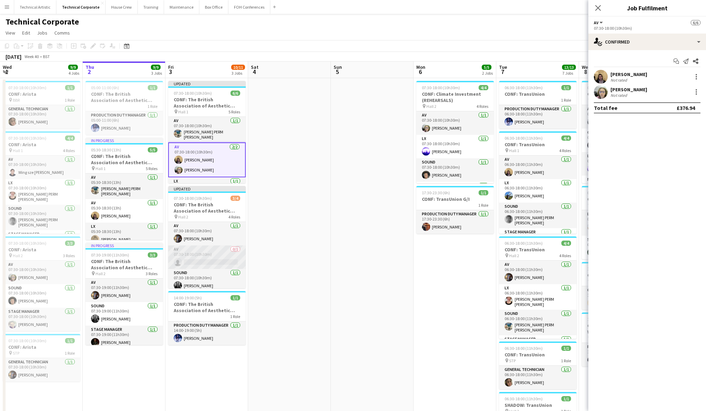
click at [209, 256] on app-card-role "AV 0/1 07:30-18:00 (10h30m) single-neutral-actions" at bounding box center [206, 258] width 77 height 24
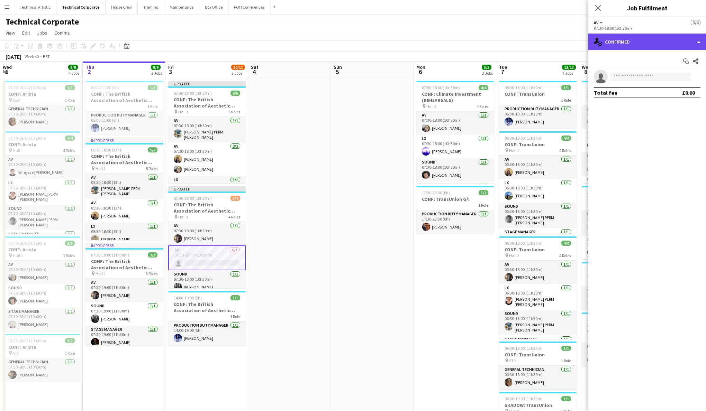
click at [637, 44] on div "single-neutral-actions-check-2 Confirmed" at bounding box center [647, 42] width 118 height 17
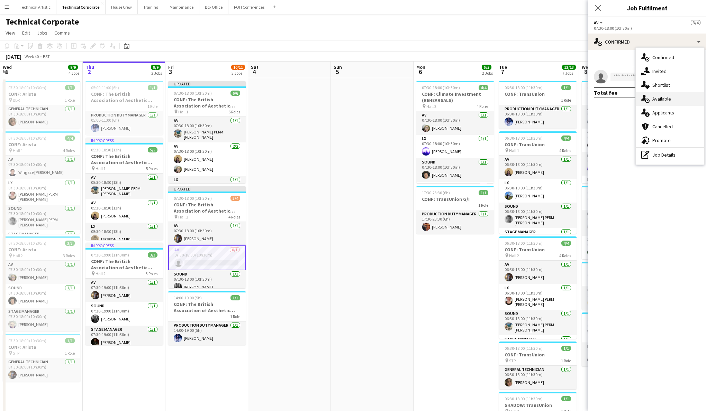
click at [679, 97] on div "single-neutral-actions-upload Available" at bounding box center [670, 99] width 68 height 14
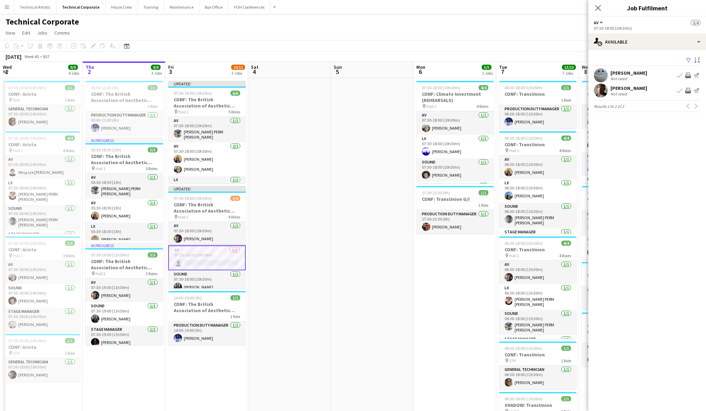
click at [295, 180] on app-date-cell at bounding box center [289, 321] width 83 height 486
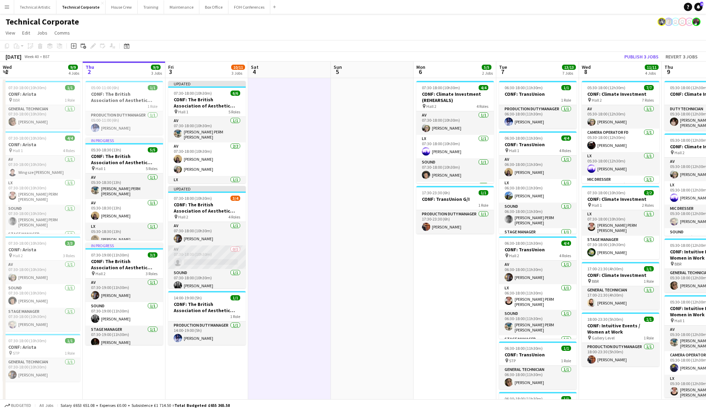
click at [224, 250] on app-card-role "AV 0/1 07:30-18:00 (10h30m) single-neutral-actions" at bounding box center [206, 258] width 77 height 24
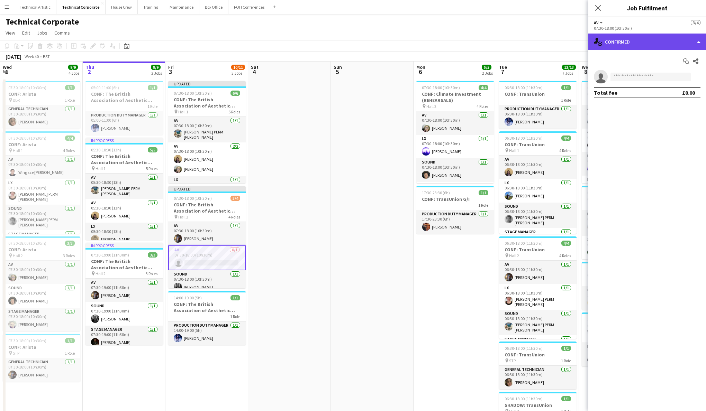
click at [650, 46] on div "single-neutral-actions-check-2 Confirmed" at bounding box center [647, 42] width 118 height 17
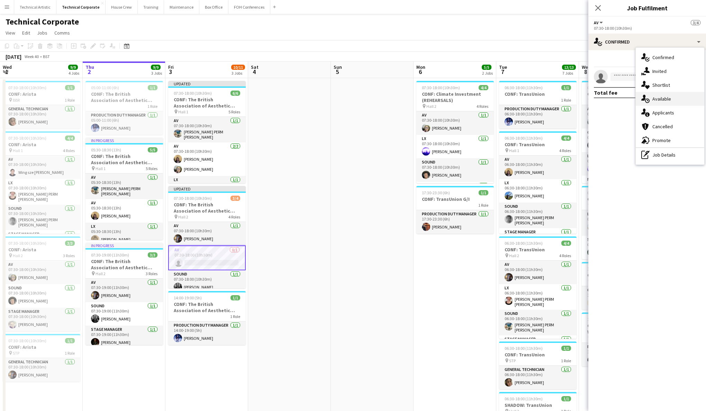
click at [666, 98] on span "Available" at bounding box center [661, 99] width 19 height 6
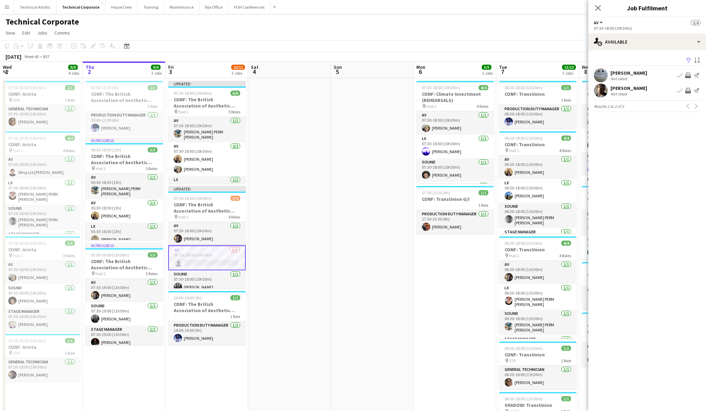
click at [686, 74] on app-icon "Invite crew" at bounding box center [688, 76] width 6 height 6
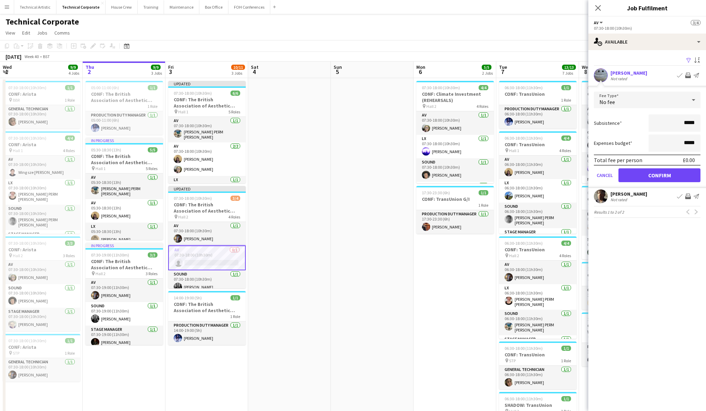
click at [298, 257] on app-date-cell at bounding box center [289, 321] width 83 height 486
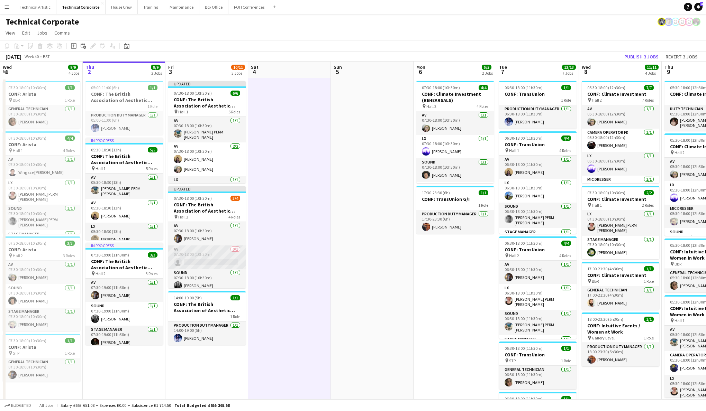
click at [217, 262] on app-card-role "AV 0/1 07:30-18:00 (10h30m) single-neutral-actions" at bounding box center [206, 258] width 77 height 24
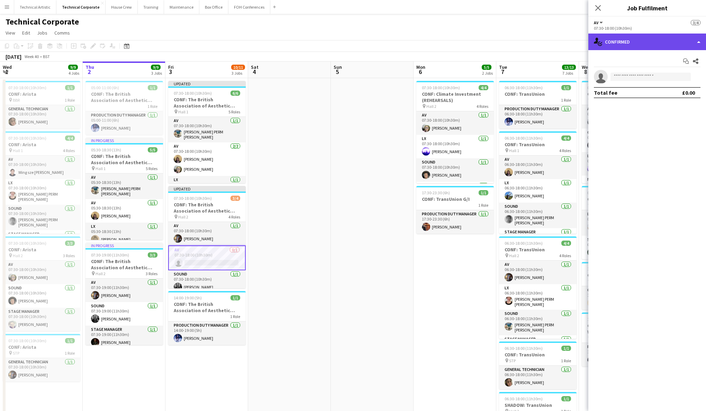
click at [640, 43] on div "single-neutral-actions-check-2 Confirmed" at bounding box center [647, 42] width 118 height 17
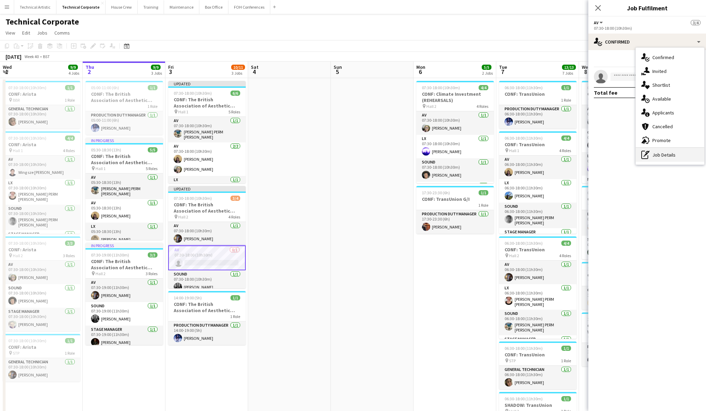
click at [667, 154] on div "pen-write Job Details" at bounding box center [670, 155] width 68 height 14
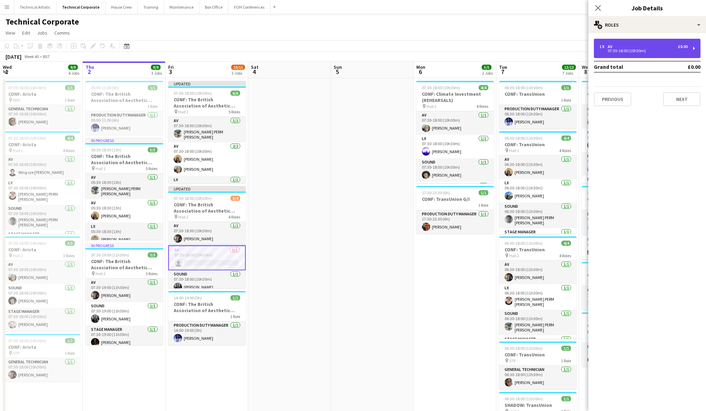
click at [640, 55] on div "1 x AV £0.00 07:30-18:00 (10h30m)" at bounding box center [647, 48] width 107 height 19
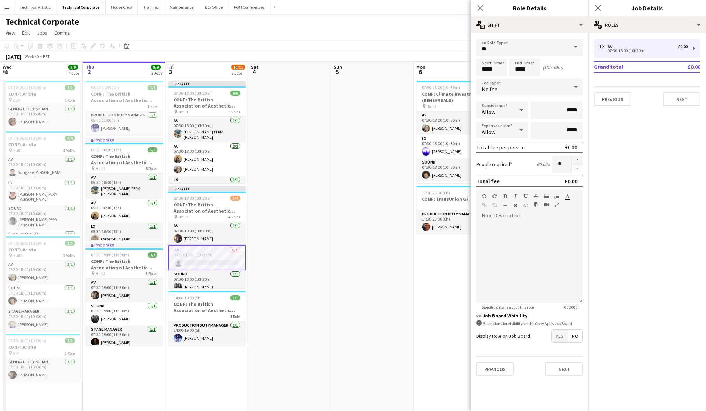
click at [567, 88] on div "No fee" at bounding box center [522, 87] width 93 height 17
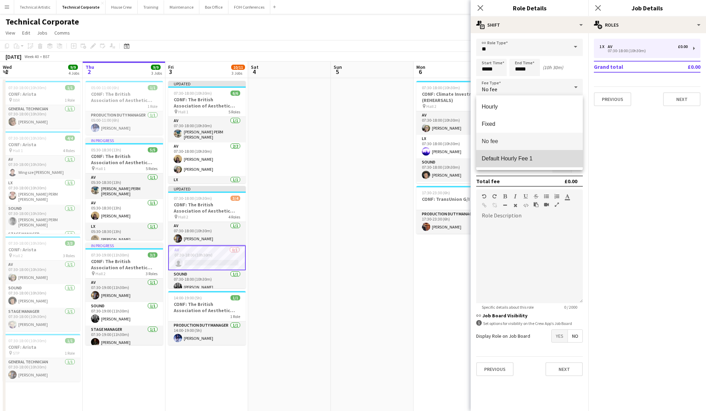
click at [537, 159] on span "Default Hourly Fee 1" at bounding box center [529, 158] width 95 height 7
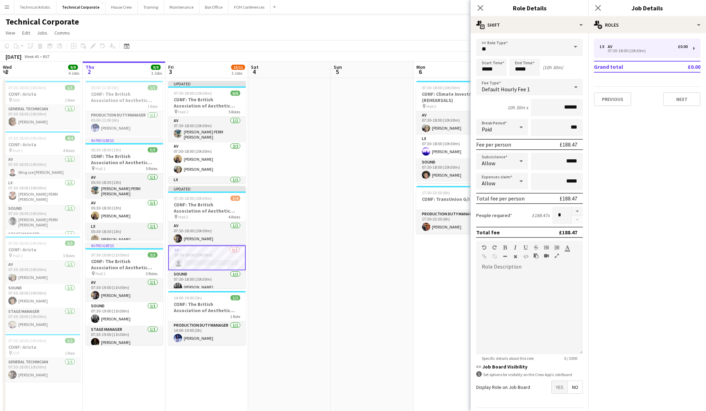
click at [277, 237] on app-date-cell at bounding box center [289, 321] width 83 height 486
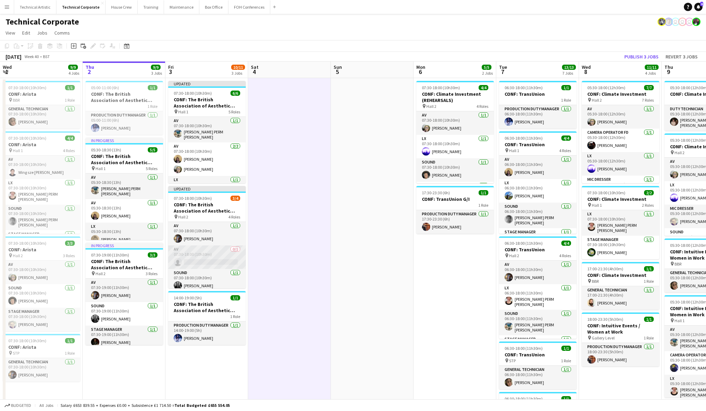
click at [215, 259] on app-card-role "AV 0/1 07:30-18:00 (10h30m) single-neutral-actions" at bounding box center [206, 258] width 77 height 24
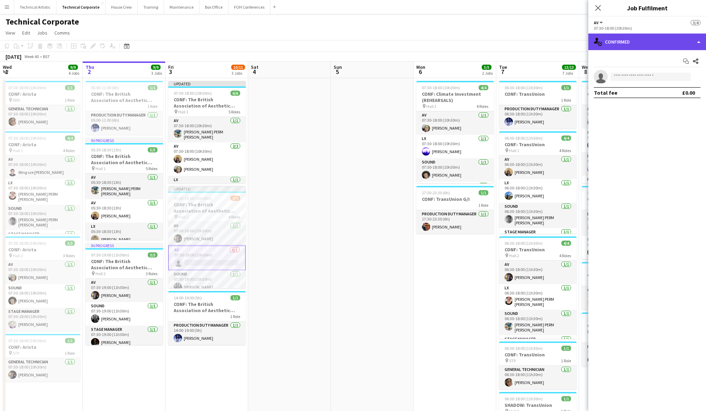
click at [650, 40] on div "single-neutral-actions-check-2 Confirmed" at bounding box center [647, 42] width 118 height 17
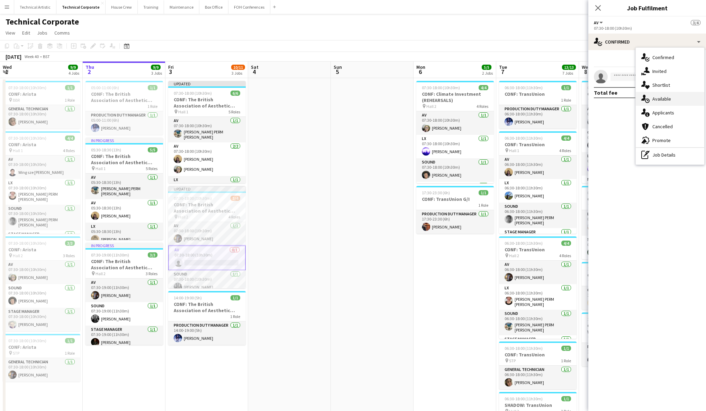
click at [683, 102] on div "single-neutral-actions-upload Available" at bounding box center [670, 99] width 68 height 14
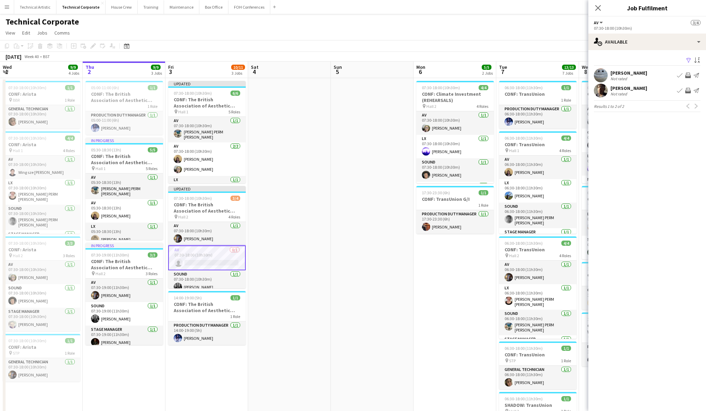
click at [686, 75] on app-icon "Invite crew" at bounding box center [688, 76] width 6 height 6
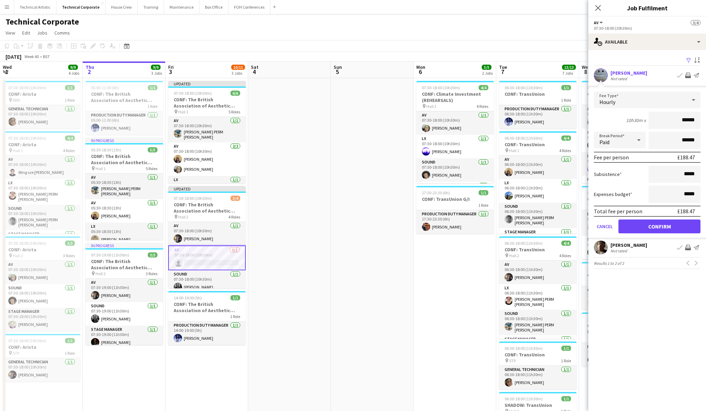
click at [682, 228] on button "Confirm" at bounding box center [659, 227] width 82 height 14
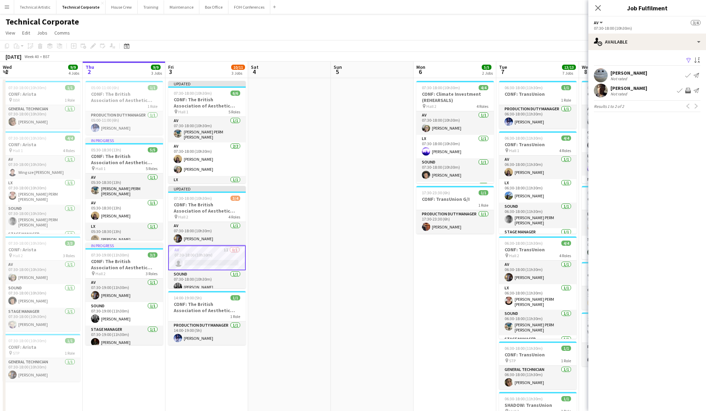
click at [288, 207] on app-date-cell at bounding box center [289, 321] width 83 height 486
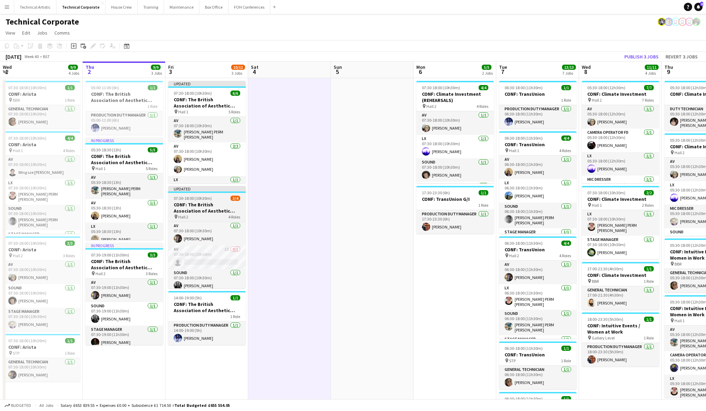
click at [217, 198] on div "07:30-18:00 (10h30m) 3/4" at bounding box center [206, 198] width 77 height 5
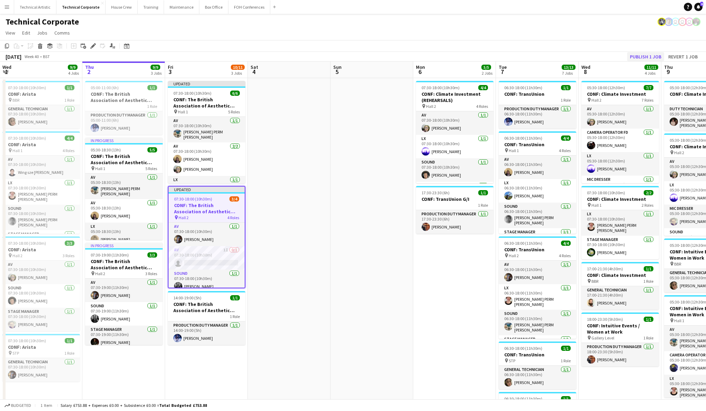
click at [643, 57] on button "Publish 1 job" at bounding box center [645, 56] width 37 height 9
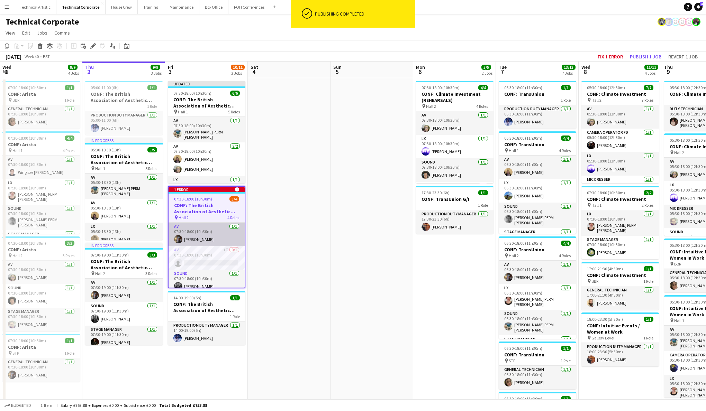
scroll to position [0, 0]
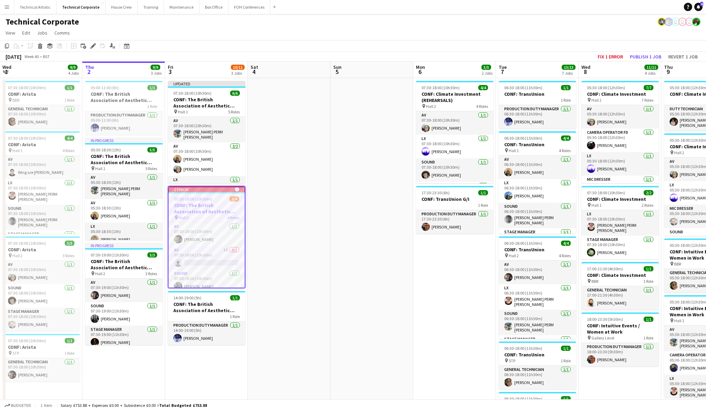
click at [290, 233] on app-date-cell at bounding box center [289, 321] width 83 height 486
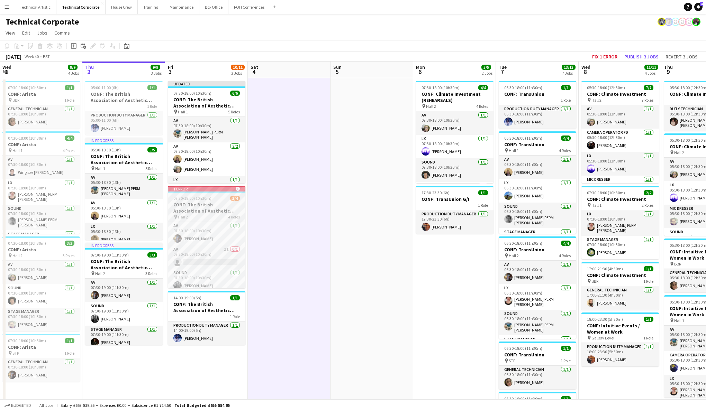
click at [238, 190] on icon at bounding box center [237, 189] width 4 height 4
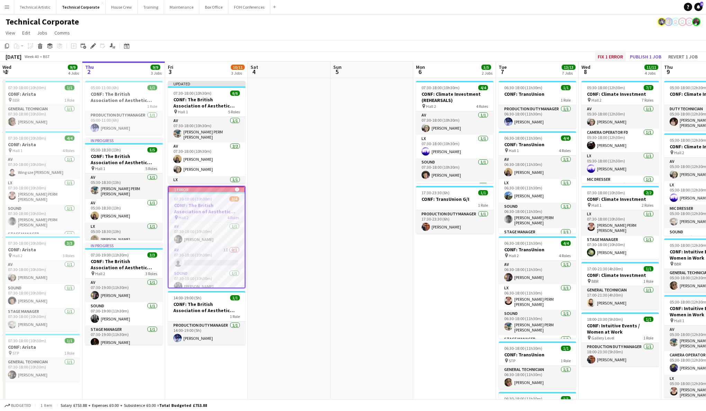
click at [610, 56] on button "Fix 1 error" at bounding box center [610, 56] width 31 height 9
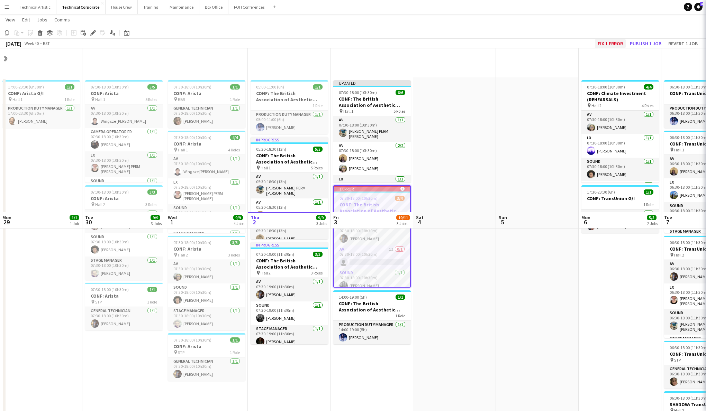
scroll to position [164, 0]
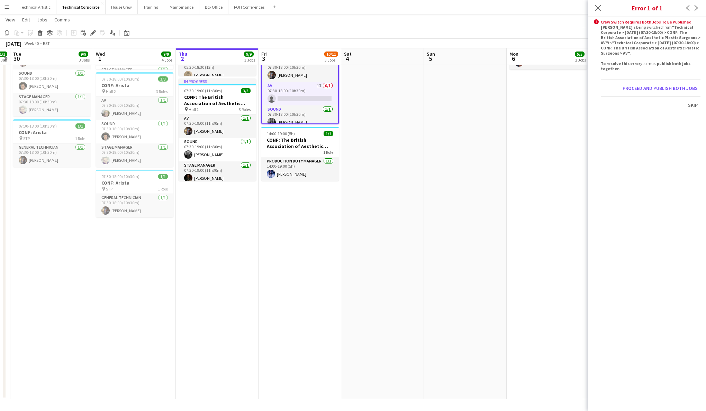
click at [269, 272] on app-date-cell "Updated 07:30-18:00 (10h30m) 6/6 CONF: The British Association of Aesthetic Pla…" at bounding box center [299, 157] width 83 height 486
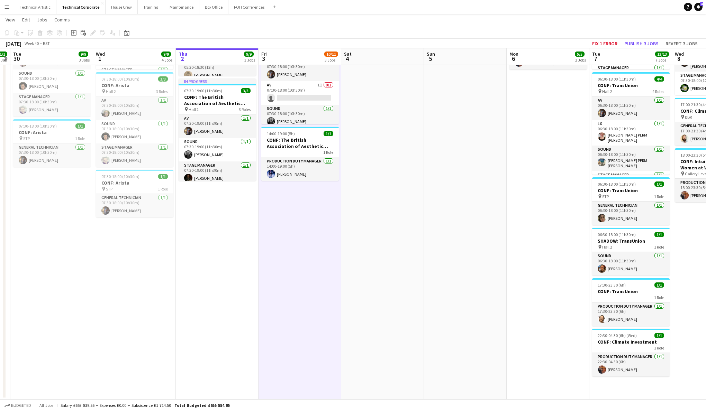
click at [649, 38] on app-toolbar "Copy Paste Paste Command V Paste with crew Command Shift V Paste linked Job [GE…" at bounding box center [353, 33] width 706 height 12
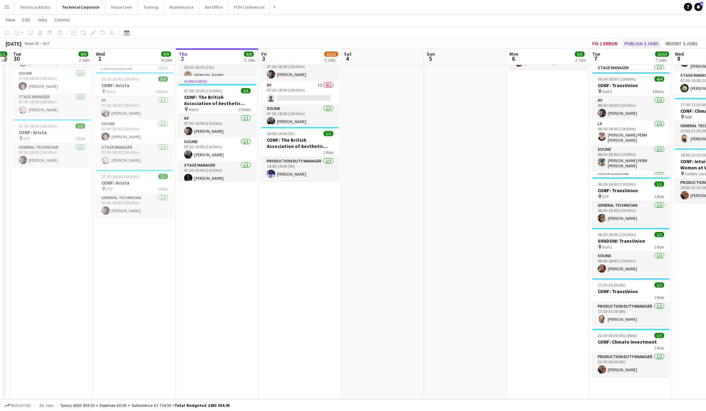
click at [648, 45] on button "Publish 3 jobs" at bounding box center [641, 43] width 40 height 9
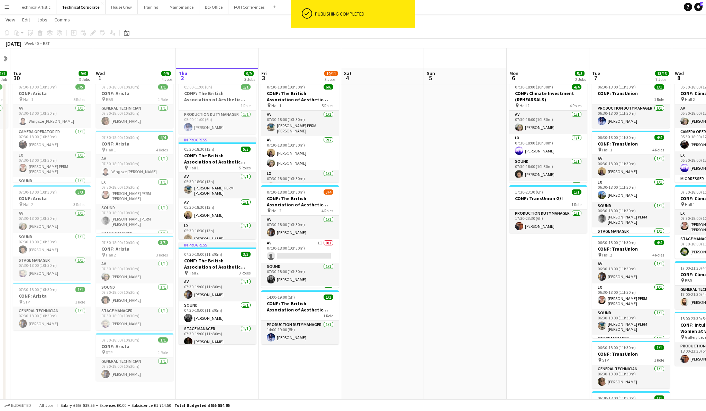
scroll to position [80, 0]
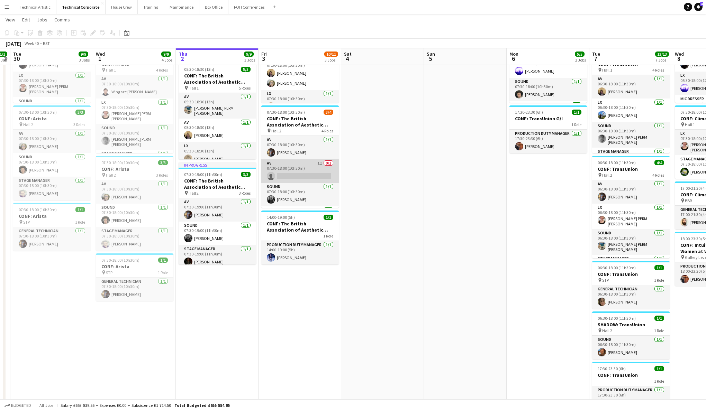
click at [300, 162] on app-card-role "AV 1I 0/1 07:30-18:00 (10h30m) single-neutral-actions" at bounding box center [299, 171] width 77 height 24
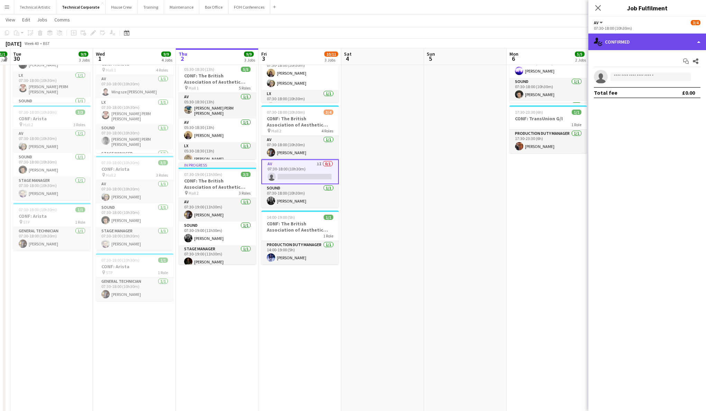
click at [649, 41] on div "single-neutral-actions-check-2 Confirmed" at bounding box center [647, 42] width 118 height 17
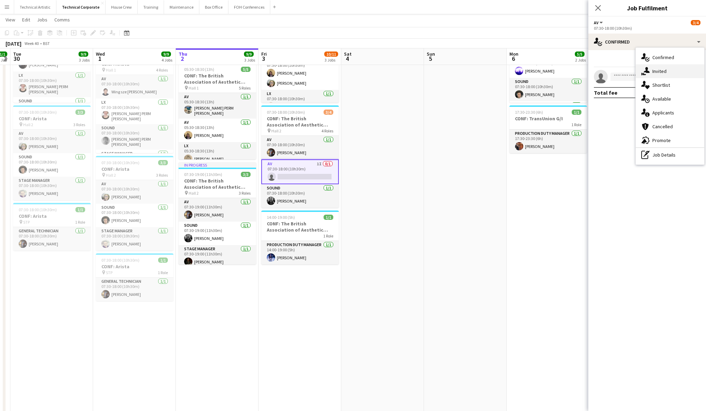
click at [668, 72] on div "single-neutral-actions-share-1 Invited" at bounding box center [670, 71] width 68 height 14
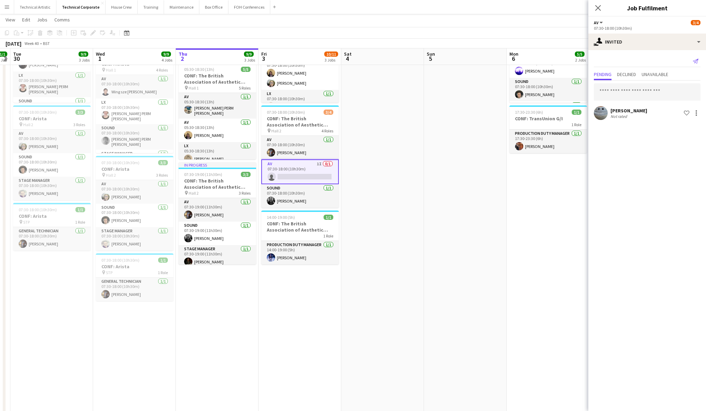
click at [697, 60] on icon at bounding box center [696, 61] width 6 height 5
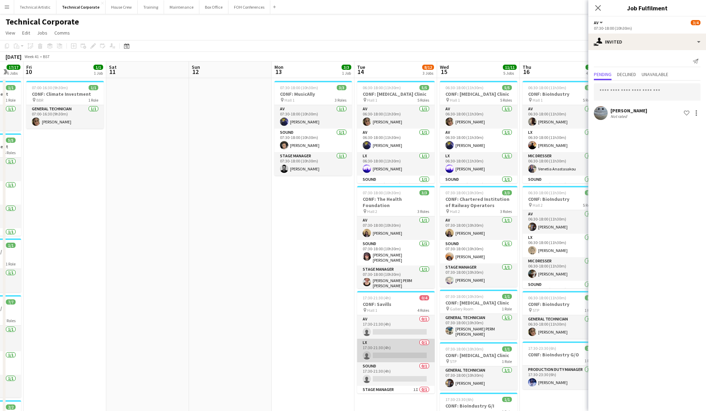
scroll to position [0, 0]
click at [405, 394] on app-date-cell "06:30-18:00 (11h30m) 5/5 CONF: [MEDICAL_DATA] Clinic pin Hall 1 5 Roles AV [DAT…" at bounding box center [395, 321] width 83 height 486
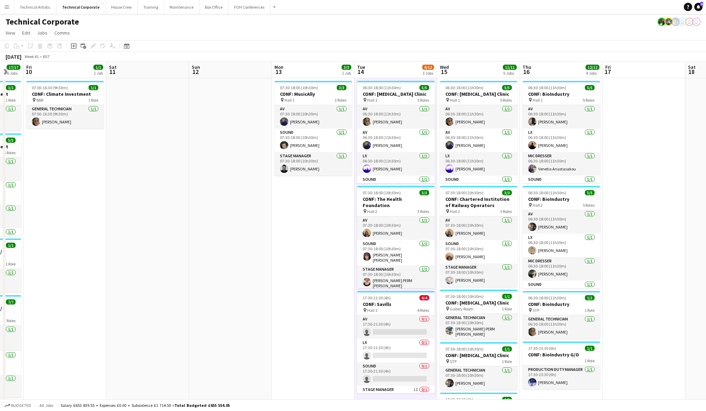
click at [405, 394] on app-date-cell "06:30-18:00 (11h30m) 5/5 CONF: [MEDICAL_DATA] Clinic pin Hall 1 5 Roles AV [DAT…" at bounding box center [395, 321] width 83 height 486
click at [398, 321] on app-card-role "AV 0/1 17:30-21:30 (4h) single-neutral-actions" at bounding box center [395, 328] width 77 height 24
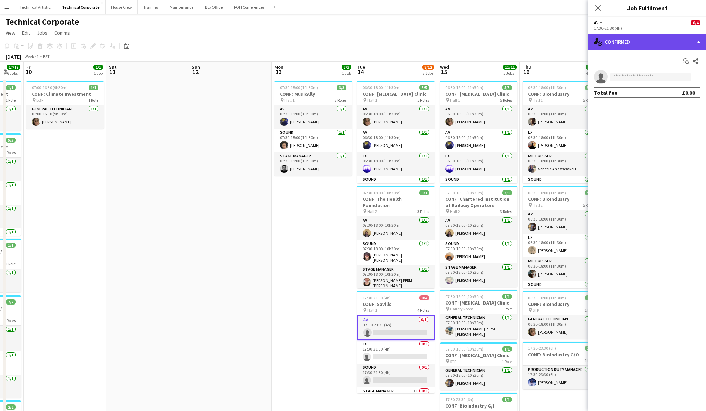
click at [629, 40] on div "single-neutral-actions-check-2 Confirmed" at bounding box center [647, 42] width 118 height 17
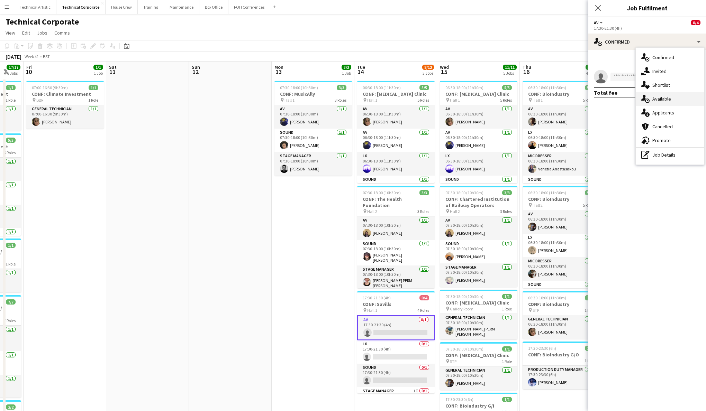
click at [676, 103] on div "single-neutral-actions-upload Available" at bounding box center [670, 99] width 68 height 14
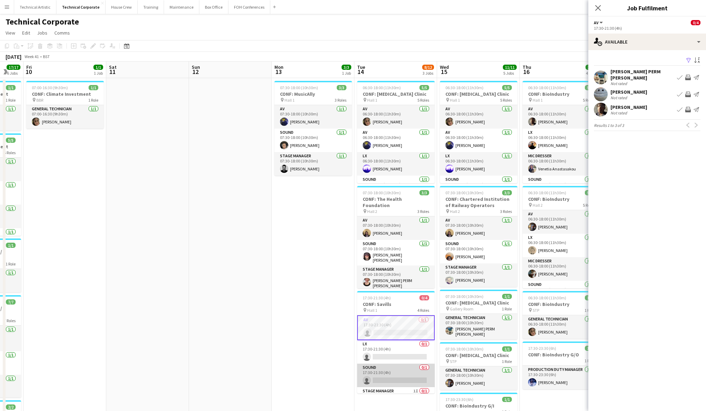
click at [400, 366] on app-card-role "Sound 0/1 17:30-21:30 (4h) single-neutral-actions" at bounding box center [395, 376] width 77 height 24
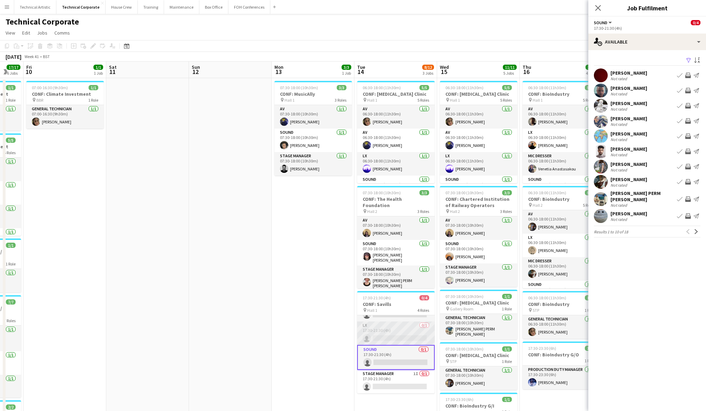
scroll to position [17, 0]
click at [400, 329] on app-card-role "LX 0/1 17:30-21:30 (4h) single-neutral-actions" at bounding box center [395, 334] width 77 height 24
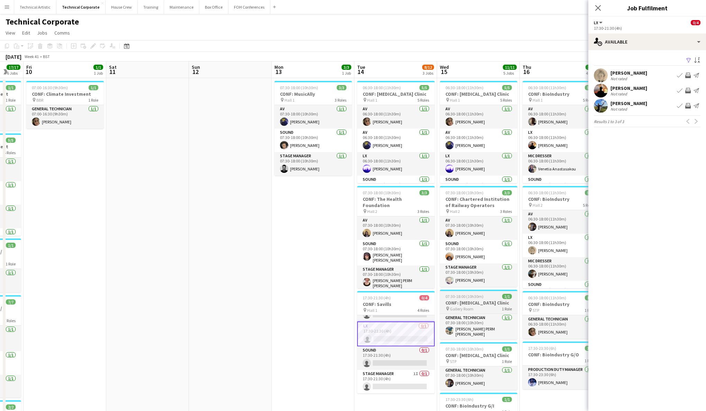
scroll to position [0, 0]
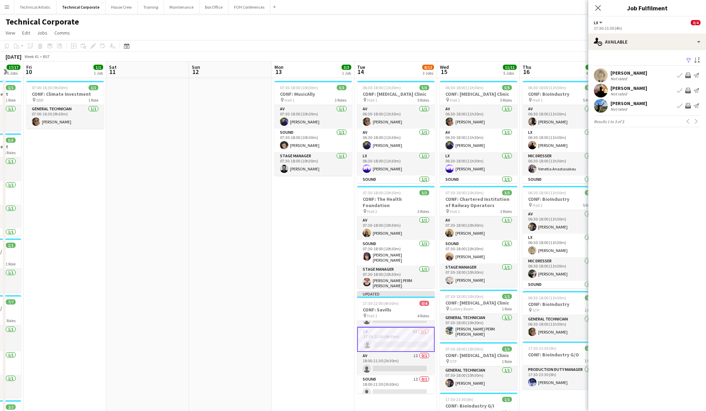
click at [346, 252] on app-date-cell "07:30-18:00 (10h30m) 3/3 CONF: MusicAlly pin Hall 1 3 Roles AV [DATE] 07:30-18:…" at bounding box center [313, 321] width 83 height 486
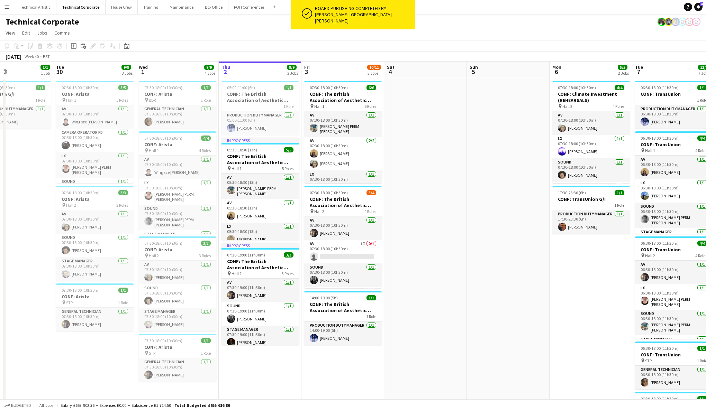
scroll to position [0, 194]
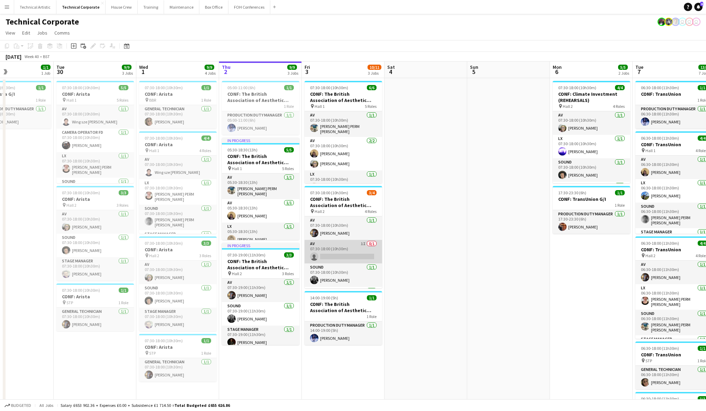
click at [363, 258] on app-card-role "AV 1I 0/1 07:30-18:00 (10h30m) single-neutral-actions" at bounding box center [342, 252] width 77 height 24
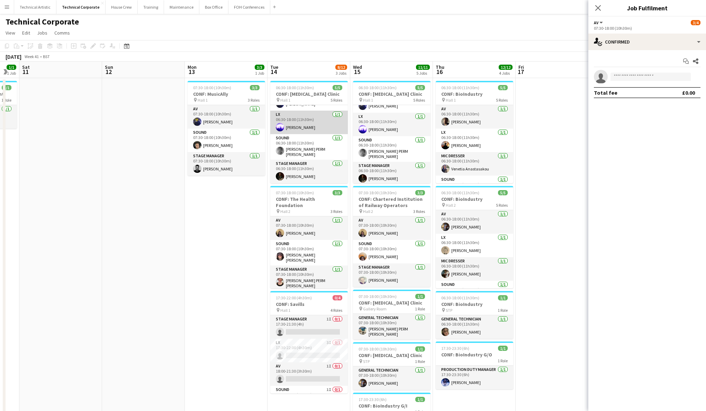
scroll to position [39, 0]
click at [299, 76] on app-board-header-date "Tue 14 8/12 3 Jobs" at bounding box center [308, 70] width 83 height 17
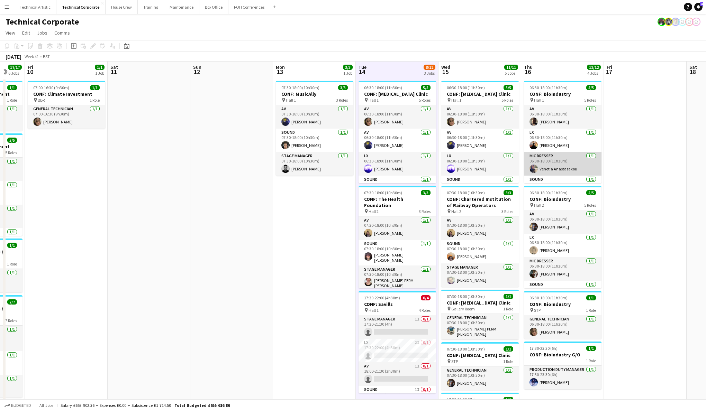
scroll to position [0, 139]
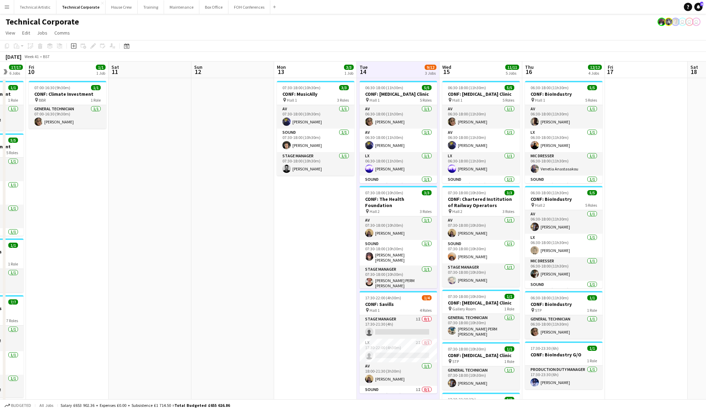
click at [400, 68] on app-board-header-date "Tue 14 9/12 3 Jobs" at bounding box center [398, 70] width 83 height 17
click at [400, 68] on app-board-header-date "Tue 14 10/12 3 Jobs" at bounding box center [398, 70] width 83 height 17
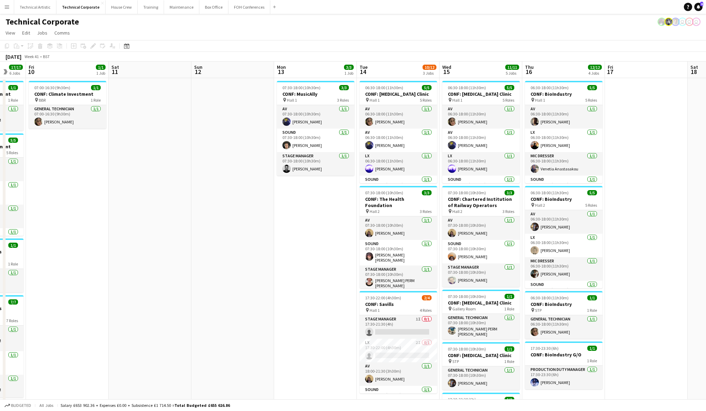
click at [400, 68] on app-board-header-date "Tue 14 10/12 3 Jobs" at bounding box center [398, 70] width 83 height 17
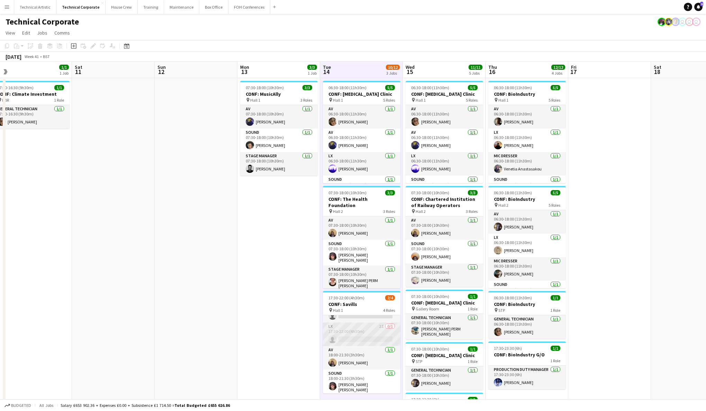
scroll to position [16, 0]
click at [366, 68] on app-board-header-date "Tue 14 10/12 3 Jobs" at bounding box center [361, 70] width 83 height 17
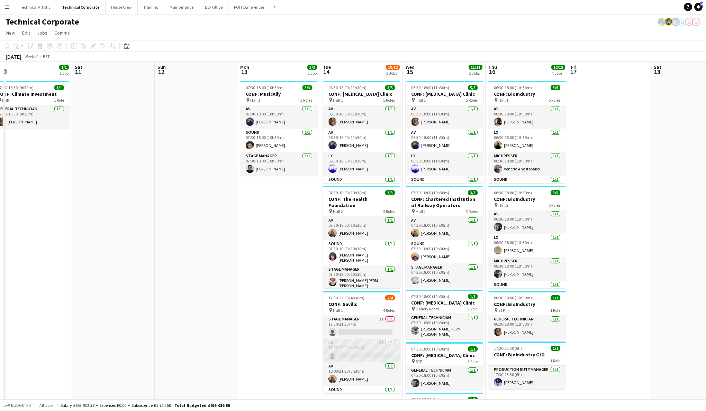
scroll to position [0, 0]
click at [367, 72] on app-board-header-date "Tue 14 10/12 3 Jobs" at bounding box center [361, 70] width 83 height 17
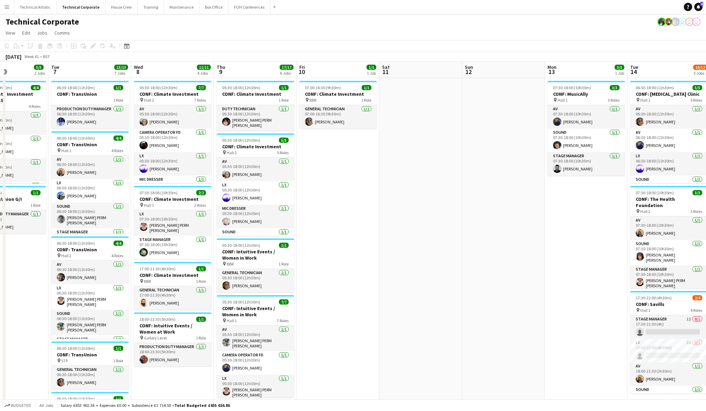
scroll to position [0, 283]
click at [115, 5] on button "House Crew Close" at bounding box center [122, 6] width 32 height 13
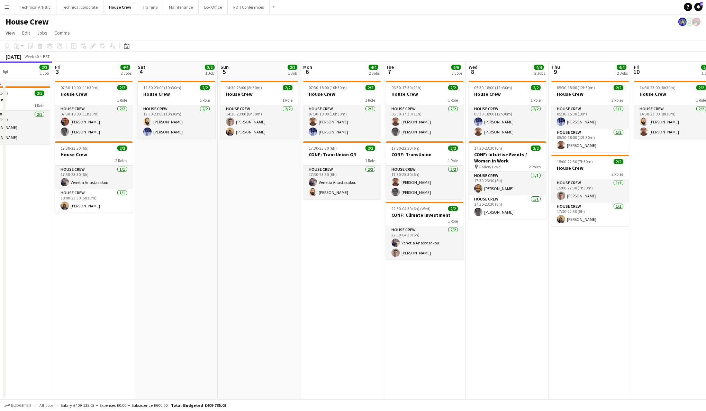
scroll to position [0, 176]
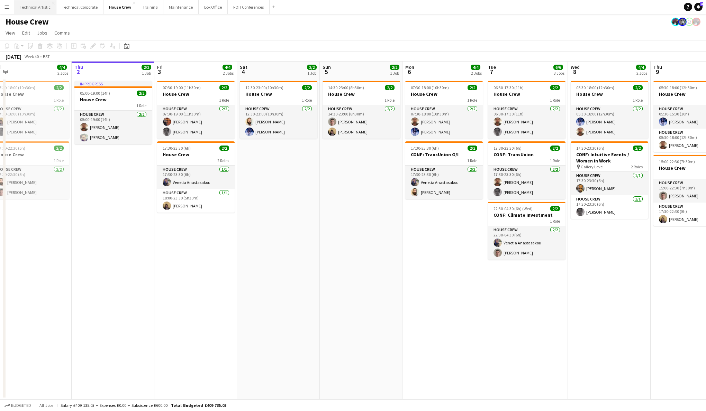
click at [41, 4] on button "Technical Artistic Close" at bounding box center [35, 6] width 42 height 13
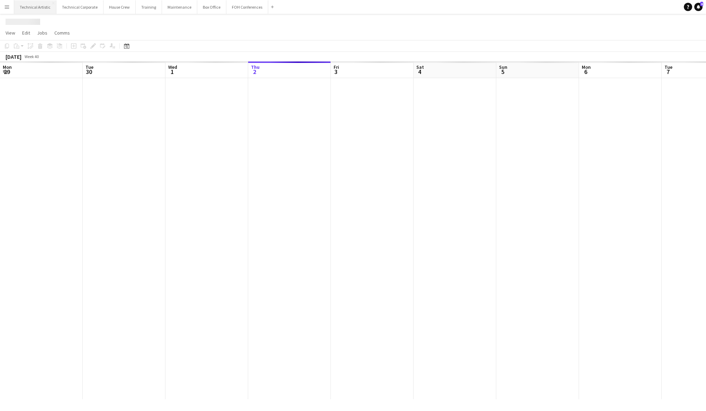
scroll to position [0, 165]
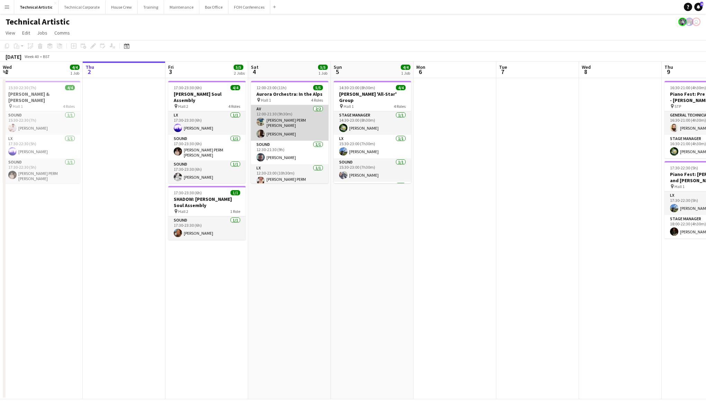
click at [294, 112] on app-card-role "AV [DATE] 12:00-21:30 (9h30m) [PERSON_NAME] PERM [PERSON_NAME] [PERSON_NAME]" at bounding box center [289, 123] width 77 height 36
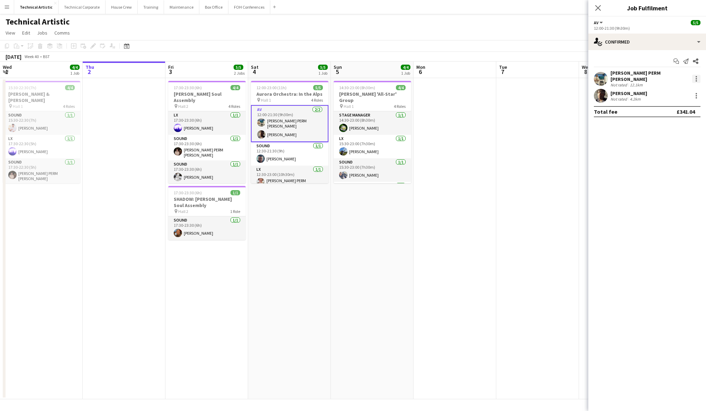
click at [696, 78] on div at bounding box center [695, 78] width 1 height 1
click at [667, 157] on span "Remove" at bounding box center [662, 156] width 21 height 6
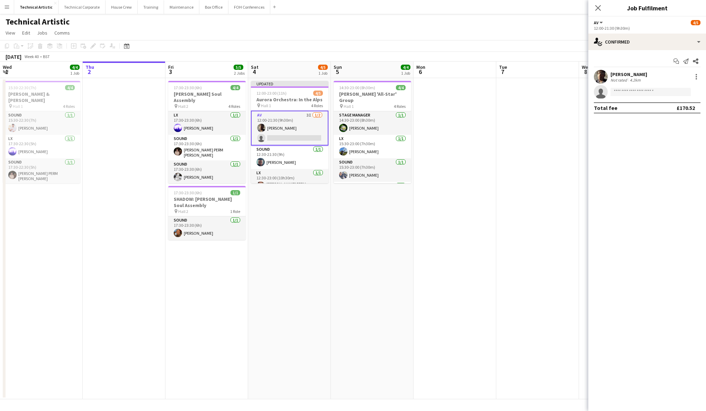
click at [298, 221] on app-date-cell "Updated 12:00-23:00 (11h) 4/5 Aurora Orchestra: In the Alps pin Hall 1 4 Roles …" at bounding box center [289, 238] width 83 height 321
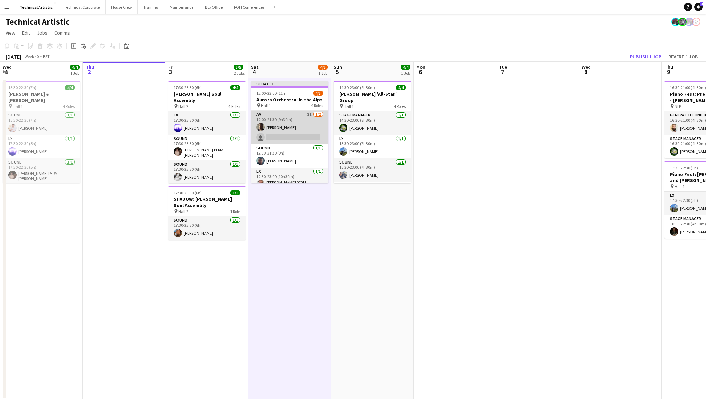
click at [289, 120] on app-card-role "AV 3I [DATE] 12:00-21:30 (9h30m) [PERSON_NAME] single-neutral-actions" at bounding box center [289, 128] width 77 height 34
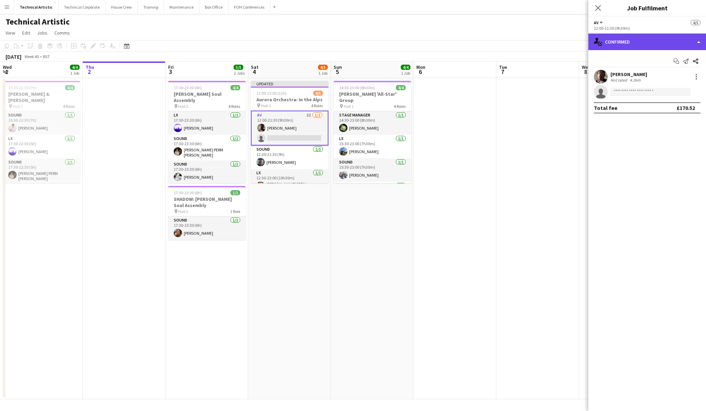
click at [663, 42] on div "single-neutral-actions-check-2 Confirmed" at bounding box center [647, 42] width 118 height 17
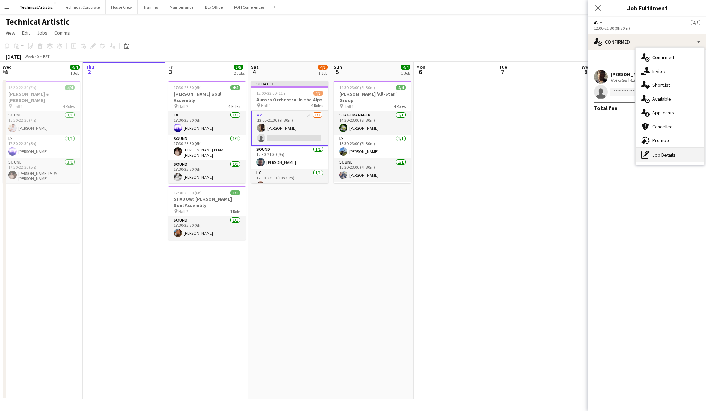
click at [680, 157] on div "pen-write Job Details" at bounding box center [670, 155] width 68 height 14
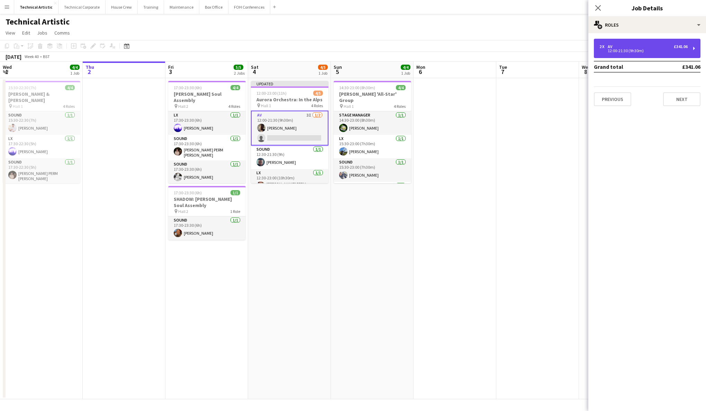
click at [652, 46] on div "2 x AV £341.06" at bounding box center [643, 46] width 88 height 5
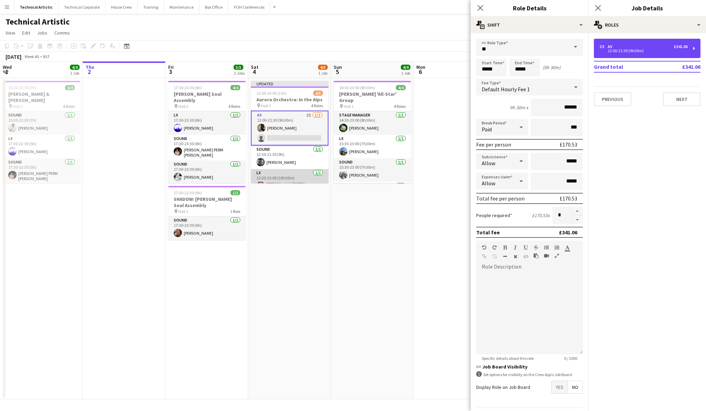
scroll to position [0, 0]
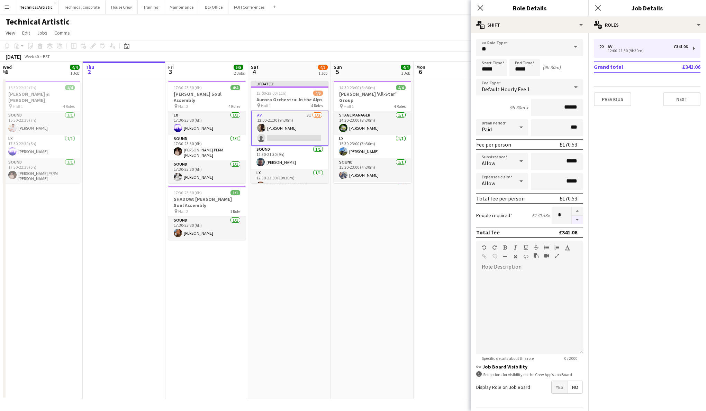
click at [578, 220] on button "button" at bounding box center [577, 220] width 11 height 9
type input "*"
click at [297, 225] on app-date-cell "Updated 12:00-23:00 (11h) 4/5 Aurora Orchestra: In the Alps pin Hall 1 4 Roles …" at bounding box center [289, 238] width 83 height 321
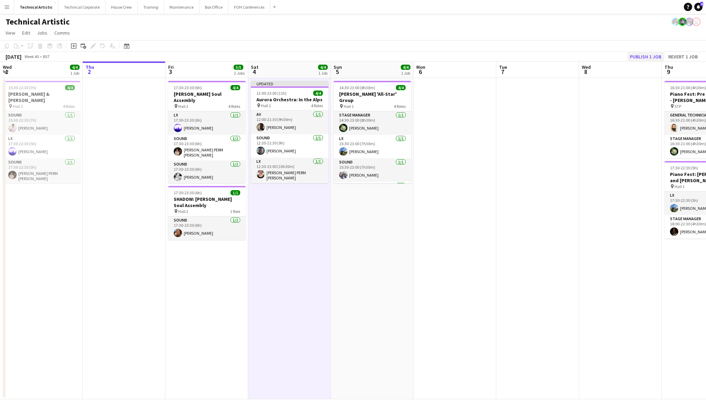
click at [643, 53] on button "Publish 1 job" at bounding box center [645, 56] width 37 height 9
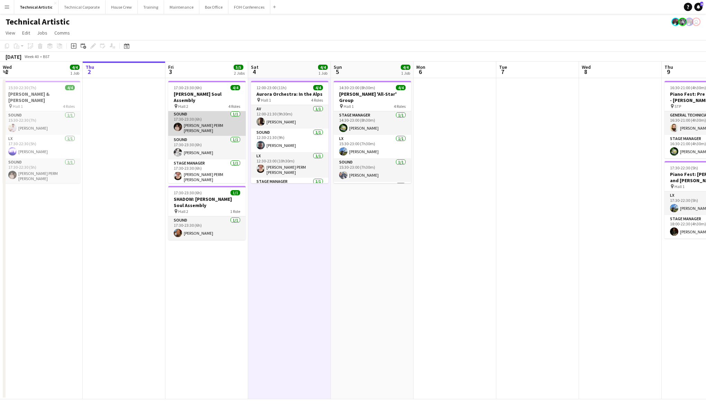
scroll to position [22, 0]
click at [216, 173] on app-card-role "Stage Manager [DATE] 17:30-23:30 (6h) [PERSON_NAME] PERM [PERSON_NAME]" at bounding box center [206, 175] width 77 height 26
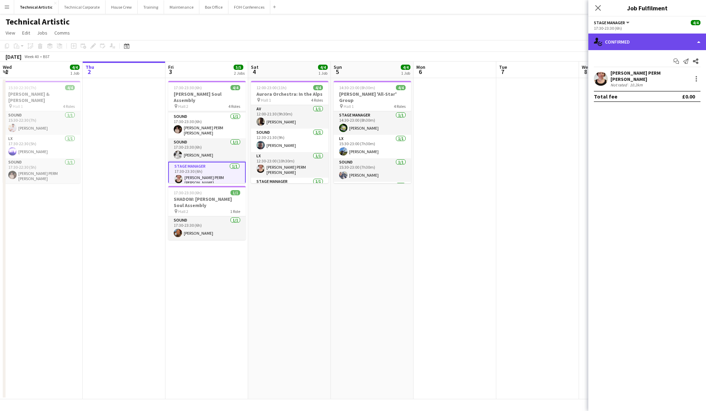
click at [643, 42] on div "single-neutral-actions-check-2 Confirmed" at bounding box center [647, 42] width 118 height 17
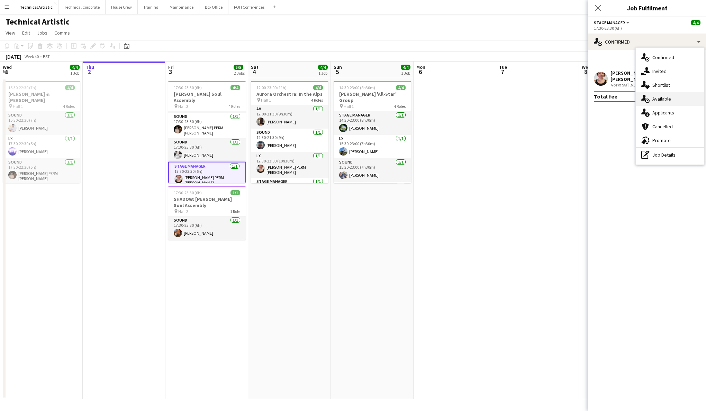
click at [672, 98] on div "single-neutral-actions-upload Available" at bounding box center [670, 99] width 68 height 14
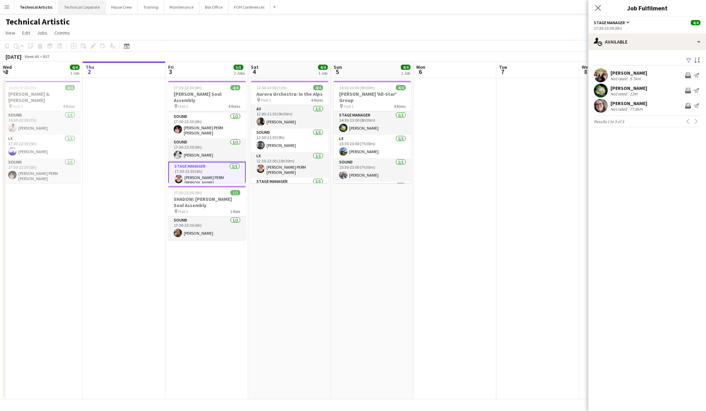
click at [75, 7] on button "Technical Corporate Close" at bounding box center [81, 6] width 47 height 13
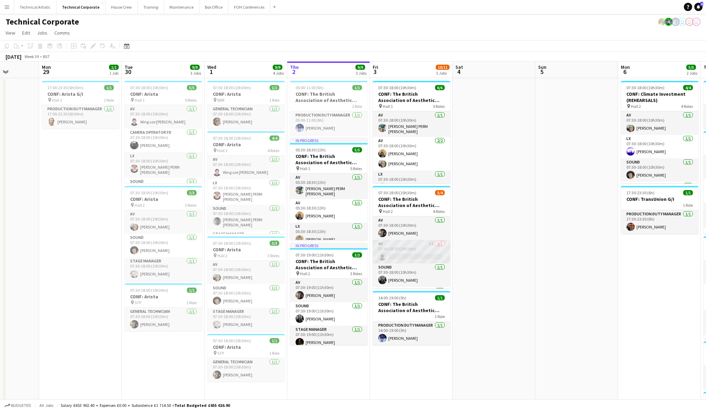
click at [424, 255] on app-card-role "AV 1I 0/1 07:30-18:00 (10h30m) single-neutral-actions" at bounding box center [411, 252] width 77 height 24
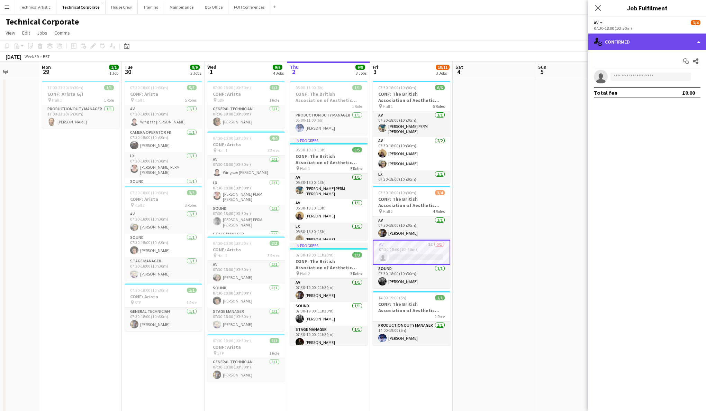
click at [642, 46] on div "single-neutral-actions-check-2 Confirmed" at bounding box center [647, 42] width 118 height 17
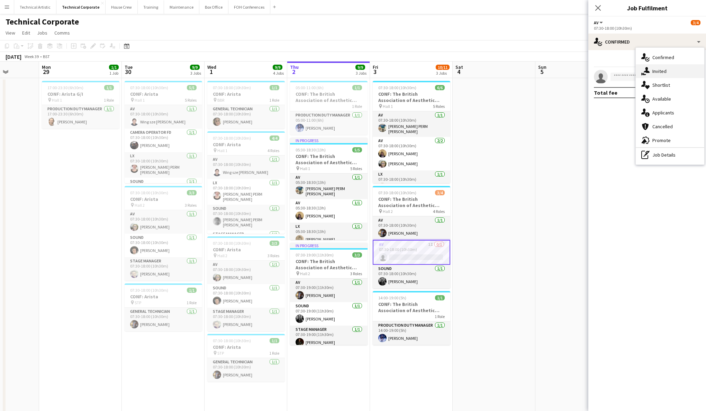
click at [665, 71] on span "Invited" at bounding box center [659, 71] width 14 height 6
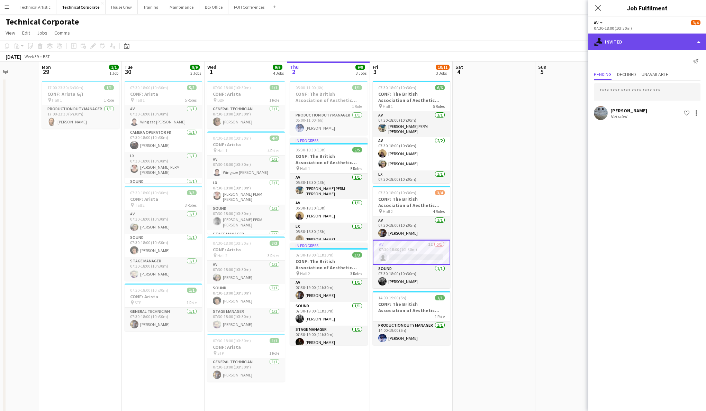
click at [648, 43] on div "single-neutral-actions-share-1 Invited" at bounding box center [647, 42] width 118 height 17
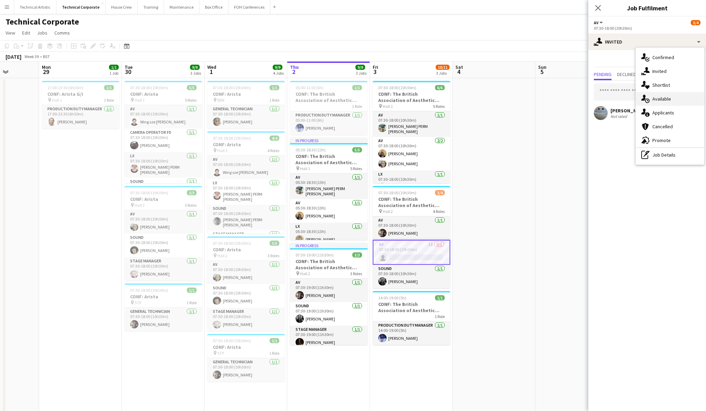
click at [673, 100] on div "single-neutral-actions-upload Available" at bounding box center [670, 99] width 68 height 14
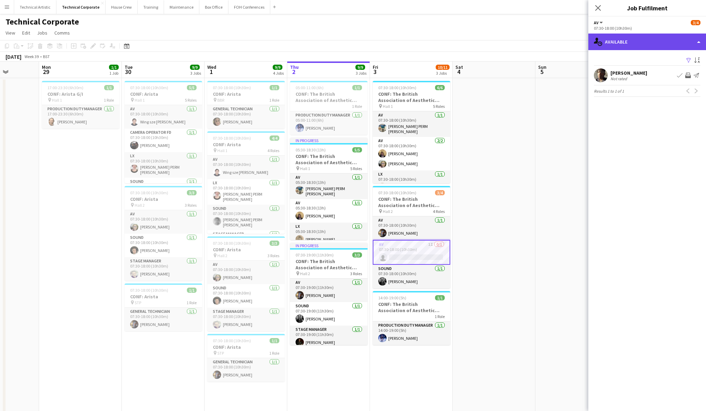
click at [652, 45] on div "single-neutral-actions-upload Available" at bounding box center [647, 42] width 118 height 17
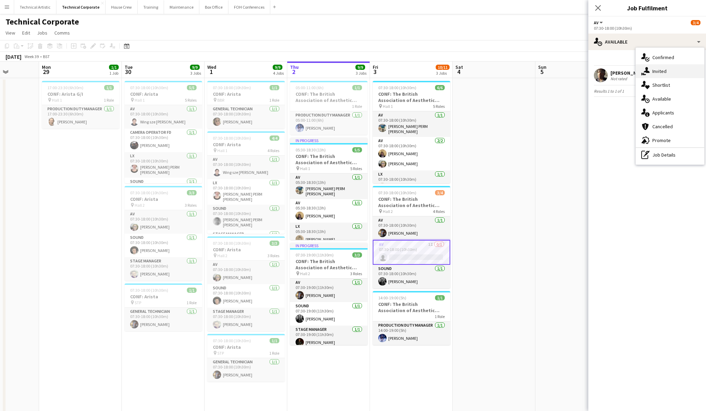
click at [658, 66] on div "single-neutral-actions-share-1 Invited" at bounding box center [670, 71] width 68 height 14
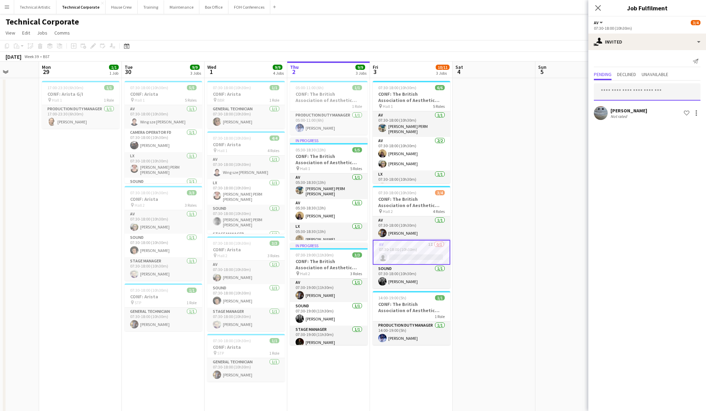
click at [643, 89] on input "text" at bounding box center [647, 91] width 107 height 17
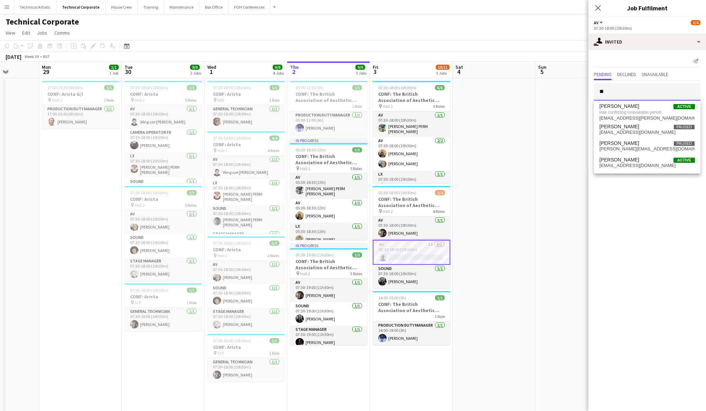
type input "*"
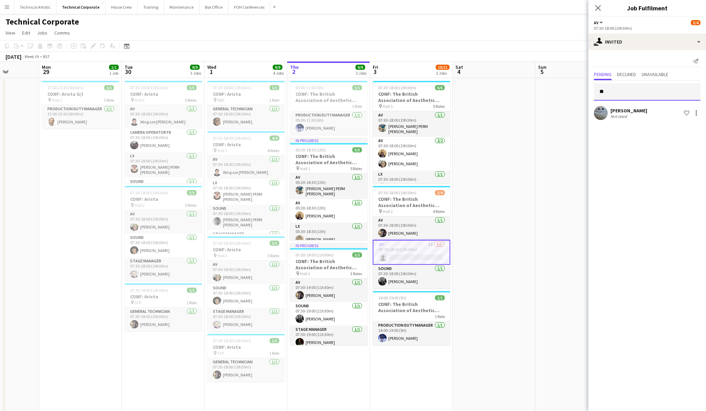
type input "*"
click at [37, 6] on button "Technical Artistic Close" at bounding box center [35, 6] width 42 height 13
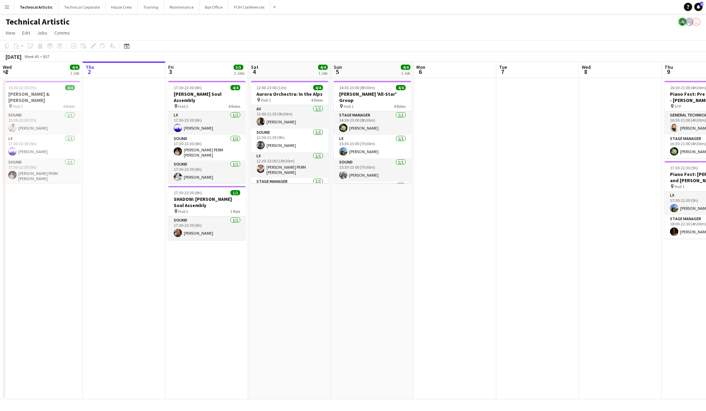
click at [209, 262] on app-date-cell "17:30-23:30 (6h) 4/4 [PERSON_NAME] Soul Assembly pin Hall 2 4 Roles LX [DATE] 1…" at bounding box center [206, 238] width 83 height 321
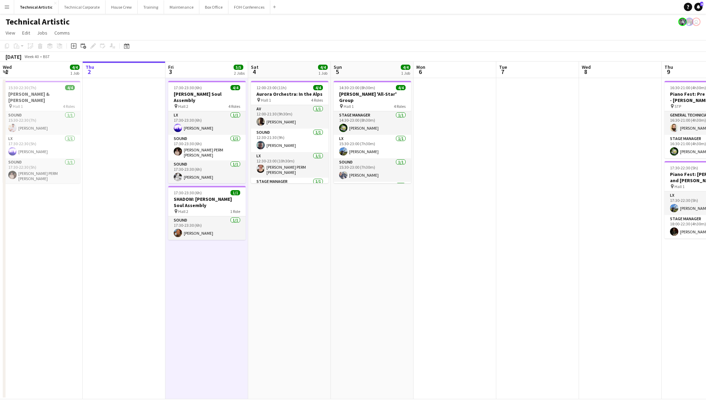
click at [209, 262] on app-date-cell "17:30-23:30 (6h) 4/4 [PERSON_NAME] Soul Assembly pin Hall 2 4 Roles LX [DATE] 1…" at bounding box center [206, 238] width 83 height 321
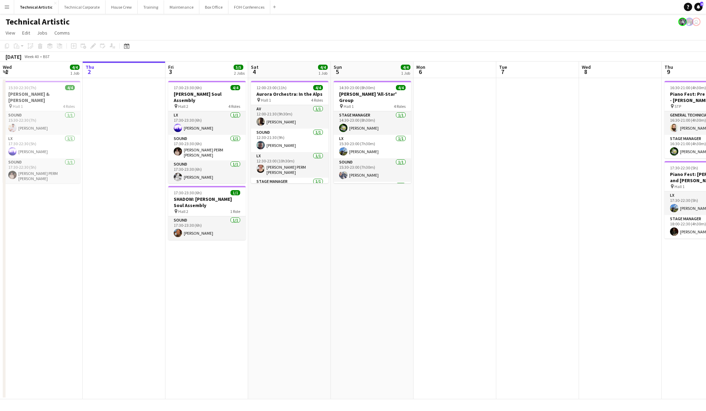
click at [209, 262] on app-date-cell "17:30-23:30 (6h) 4/4 [PERSON_NAME] Soul Assembly pin Hall 2 4 Roles LX [DATE] 1…" at bounding box center [206, 238] width 83 height 321
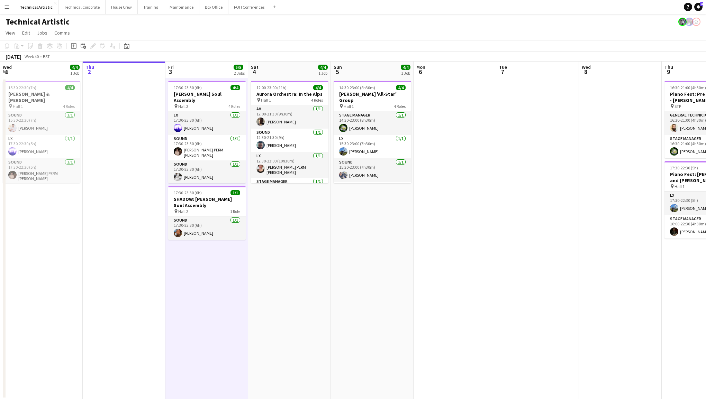
click at [209, 262] on app-date-cell "17:30-23:30 (6h) 4/4 [PERSON_NAME] Soul Assembly pin Hall 2 4 Roles LX [DATE] 1…" at bounding box center [206, 238] width 83 height 321
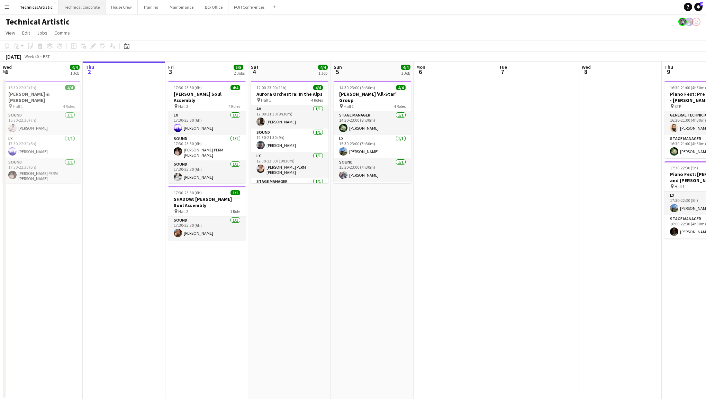
click at [80, 9] on button "Technical Corporate Close" at bounding box center [81, 6] width 47 height 13
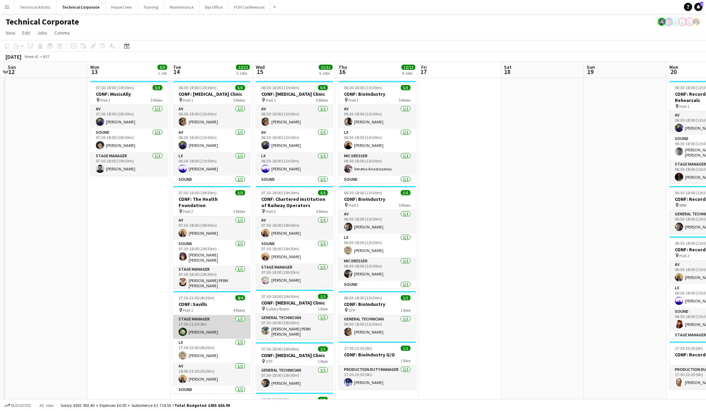
click at [217, 318] on app-card-role "Stage Manager [DATE] 17:30-21:30 (4h) [PERSON_NAME]" at bounding box center [211, 328] width 77 height 24
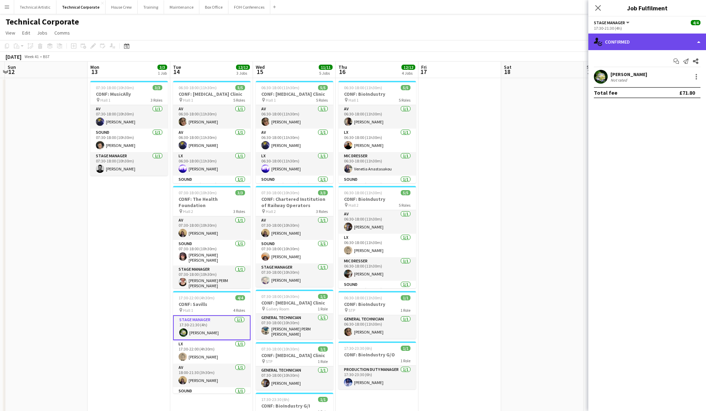
click at [657, 43] on div "single-neutral-actions-check-2 Confirmed" at bounding box center [647, 42] width 118 height 17
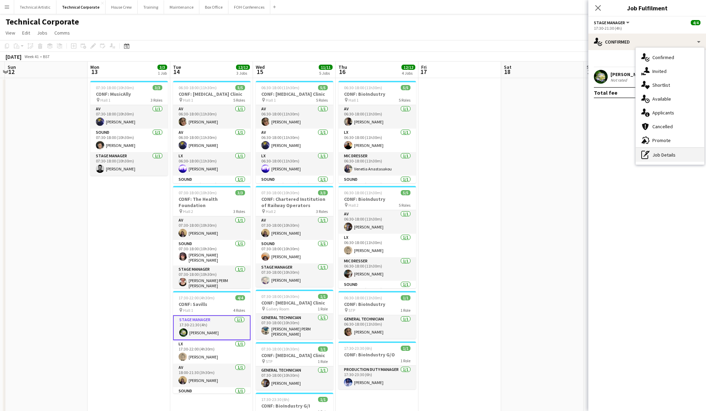
click at [668, 153] on div "pen-write Job Details" at bounding box center [670, 155] width 68 height 14
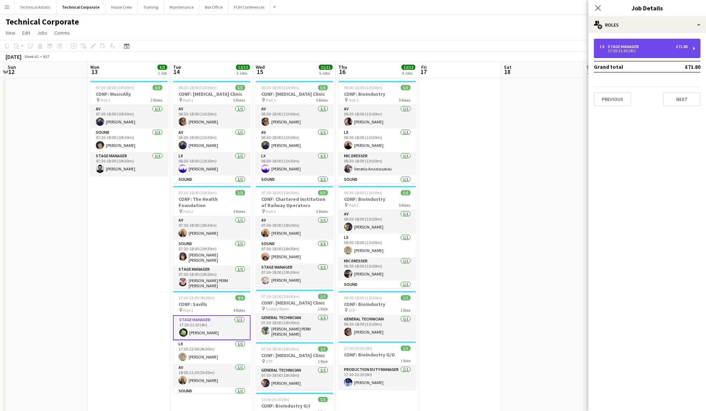
click at [646, 42] on div "1 x Stage Manager £71.80 17:30-21:30 (4h)" at bounding box center [647, 48] width 107 height 19
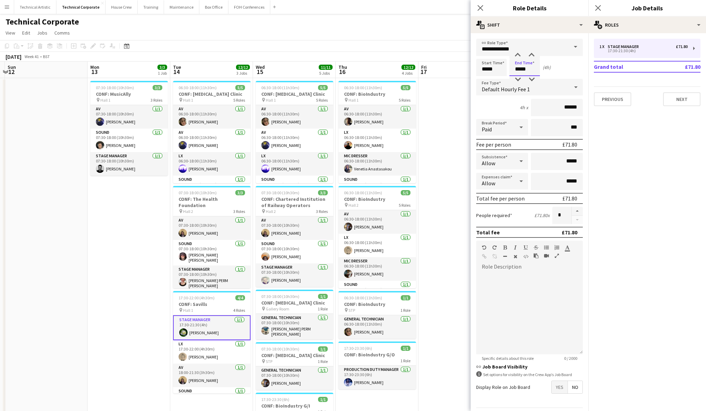
drag, startPoint x: 529, startPoint y: 70, endPoint x: 481, endPoint y: 69, distance: 48.8
click at [481, 69] on div "Start Time ***** End Time ***** (4h)" at bounding box center [529, 67] width 107 height 17
type input "*****"
click at [402, 47] on app-toolbar "Copy Paste Paste Command V Paste with crew Command Shift V Paste linked Job [GE…" at bounding box center [353, 46] width 706 height 12
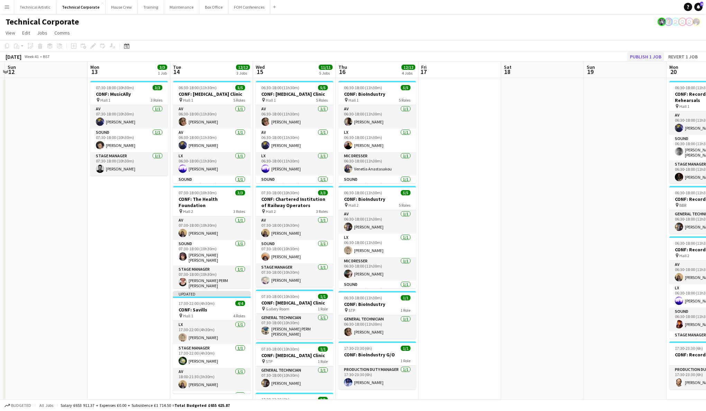
click at [641, 54] on button "Publish 1 job" at bounding box center [645, 56] width 37 height 9
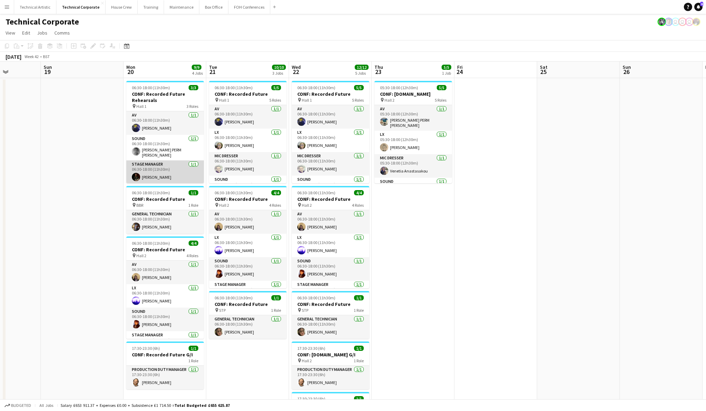
scroll to position [0, 291]
click at [419, 199] on app-date-cell "05:30-18:00 (12h30m) 5/5 CONF: [DOMAIN_NAME] pin Hall 2 5 Roles AV [DATE] 05:30…" at bounding box center [412, 321] width 83 height 486
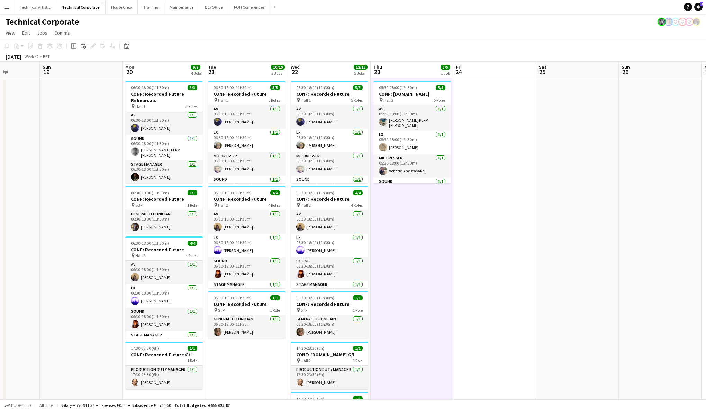
click at [419, 199] on app-date-cell "05:30-18:00 (12h30m) 5/5 CONF: [DOMAIN_NAME] pin Hall 2 5 Roles AV [DATE] 05:30…" at bounding box center [412, 321] width 83 height 486
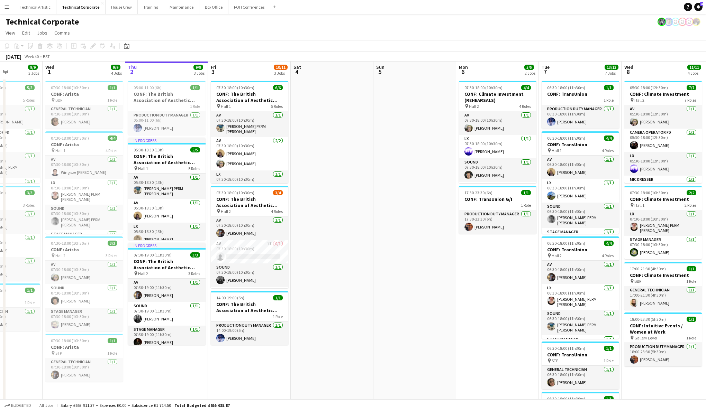
scroll to position [0, 202]
